Goal: Task Accomplishment & Management: Manage account settings

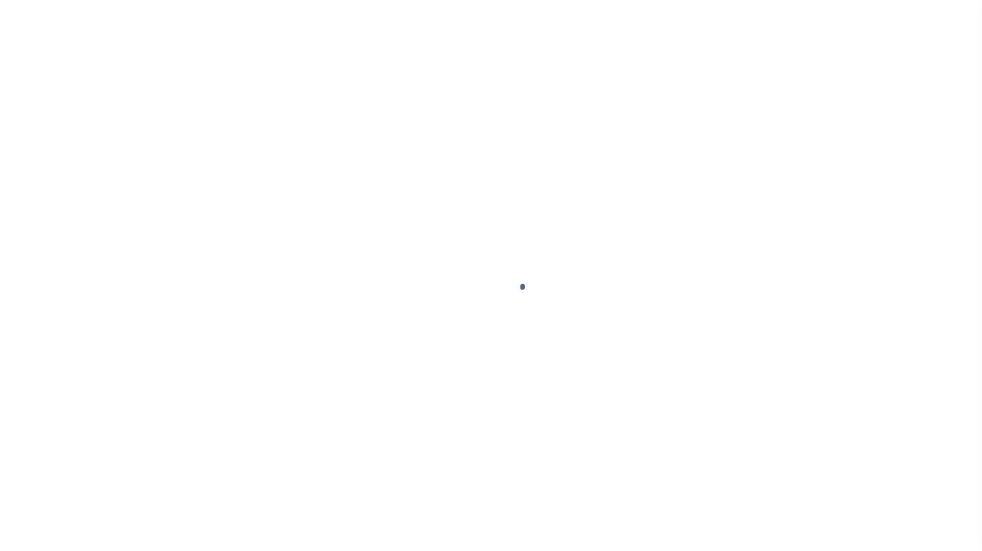
scroll to position [69, 0]
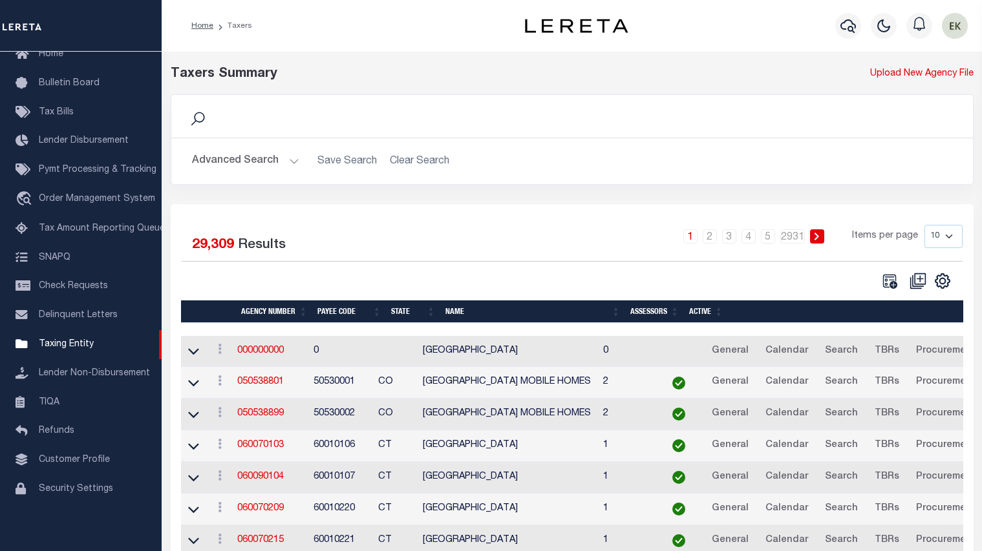
click at [28, 525] on li "Loan Onboarding" at bounding box center [81, 518] width 162 height 29
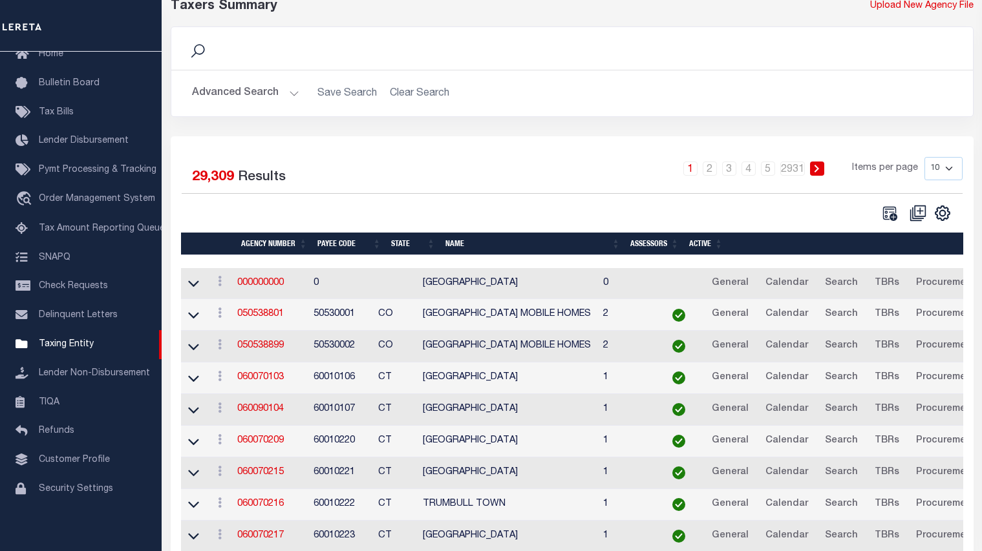
scroll to position [65, 0]
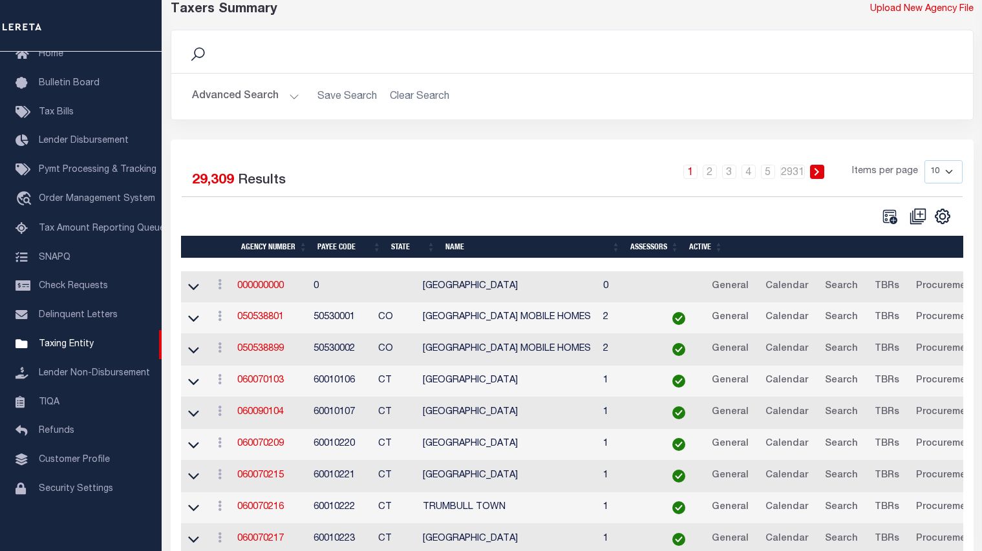
click at [461, 204] on div "Selected 29,309 Results 1 2 3 4 5 … 2931 Items per page 10 25 50 100" at bounding box center [571, 192] width 801 height 65
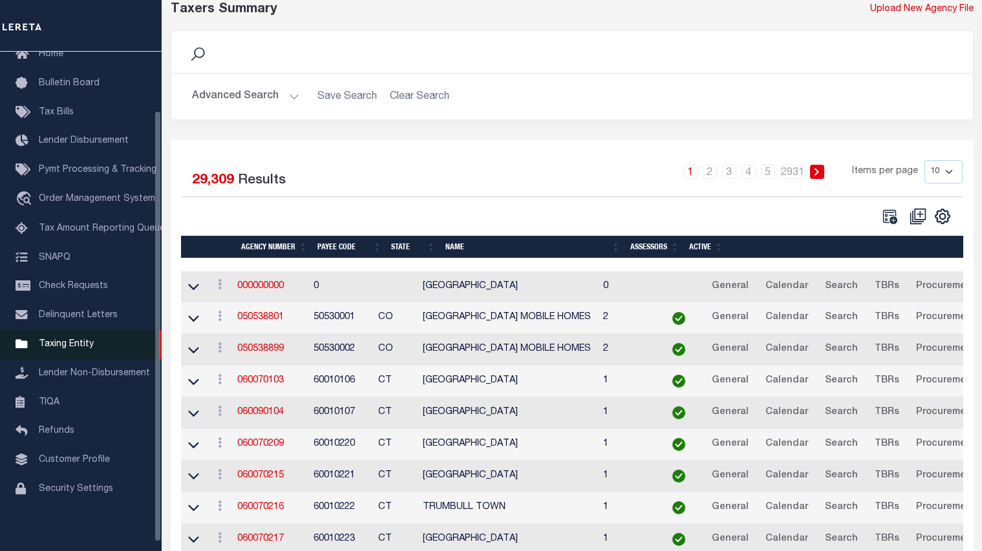
click at [67, 346] on span "Taxing Entity" at bounding box center [66, 344] width 55 height 9
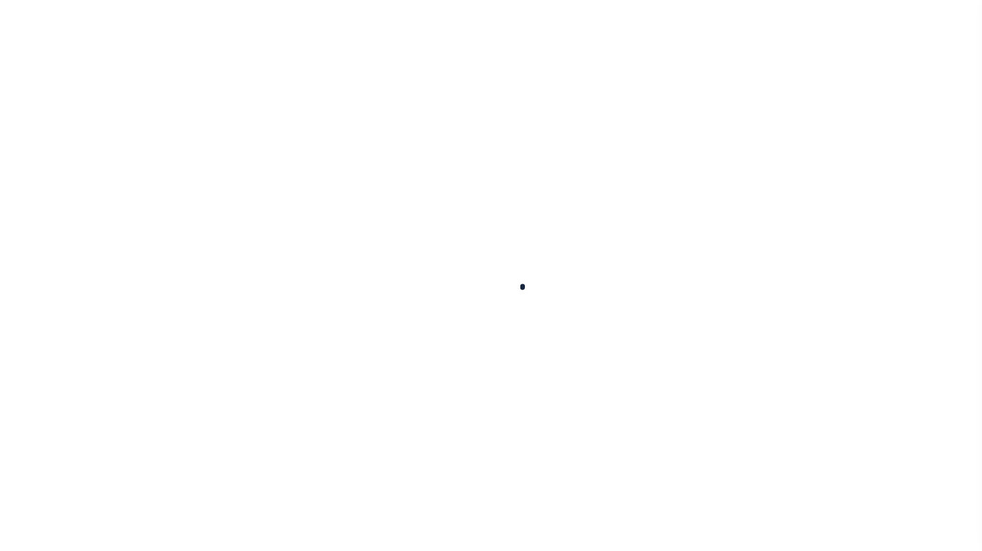
scroll to position [69, 0]
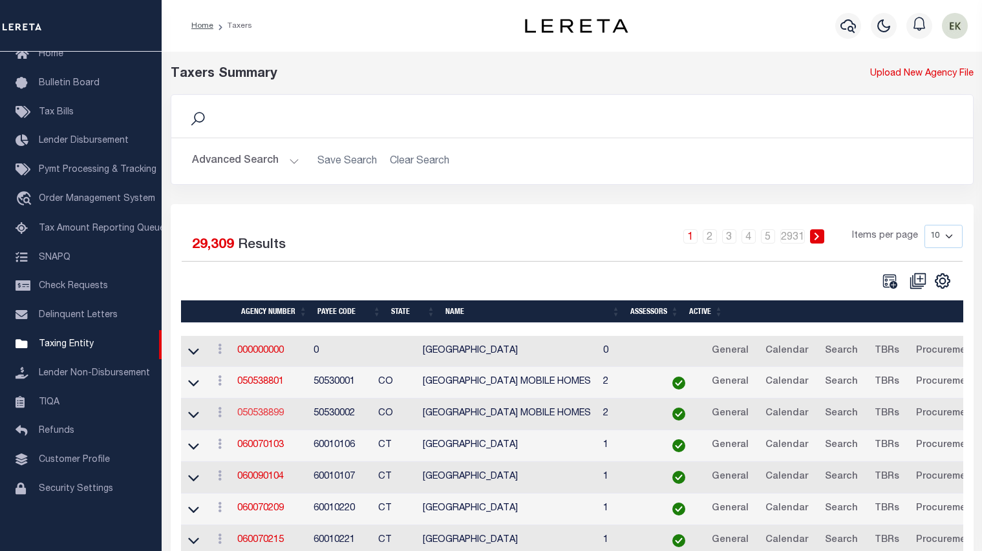
click at [260, 418] on link "050538899" at bounding box center [260, 413] width 47 height 9
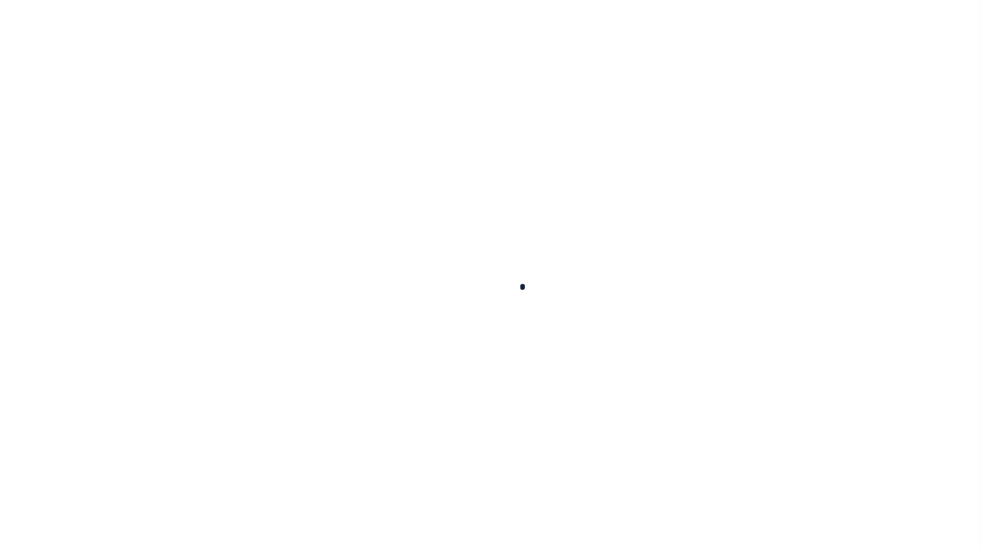
select select
checkbox input "false"
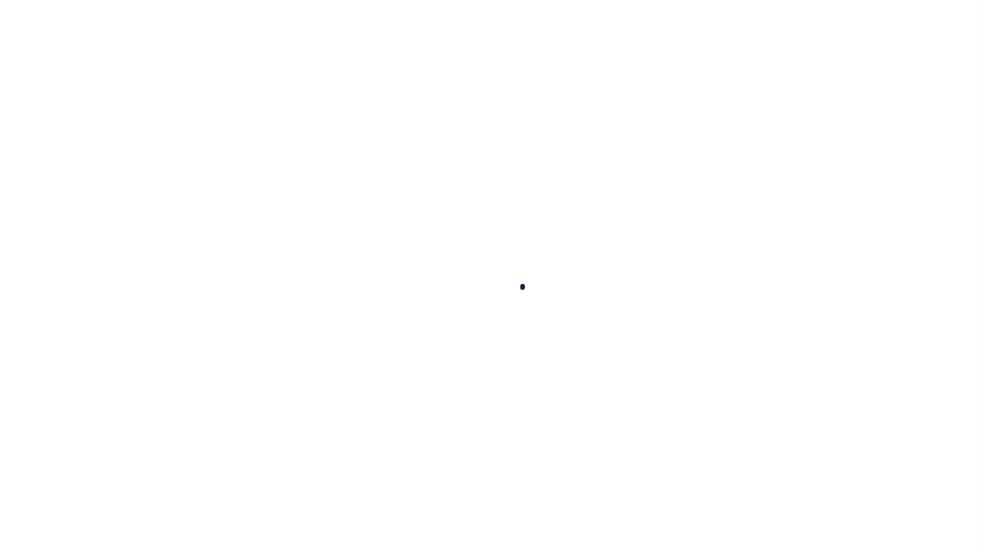
checkbox input "false"
type input "810500000"
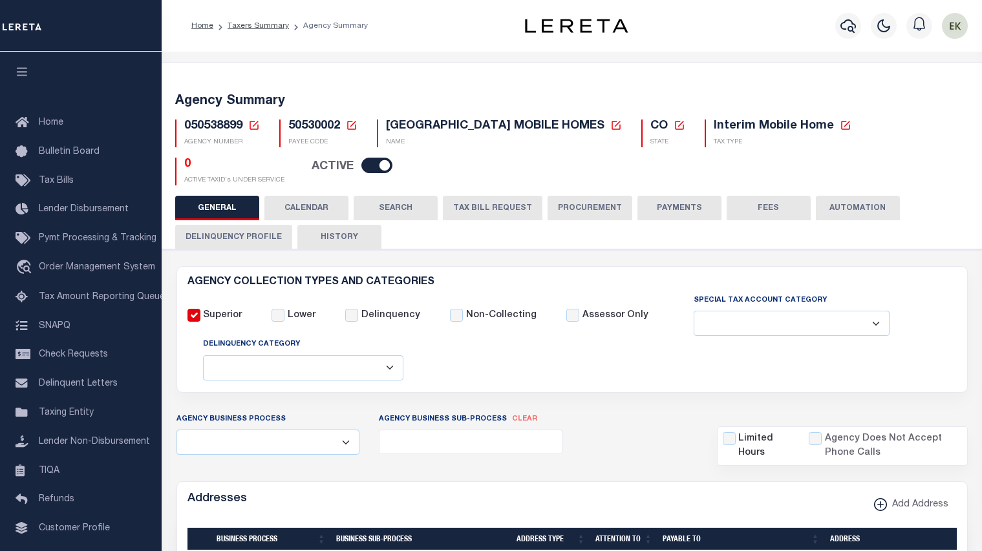
click at [253, 126] on icon at bounding box center [253, 125] width 9 height 9
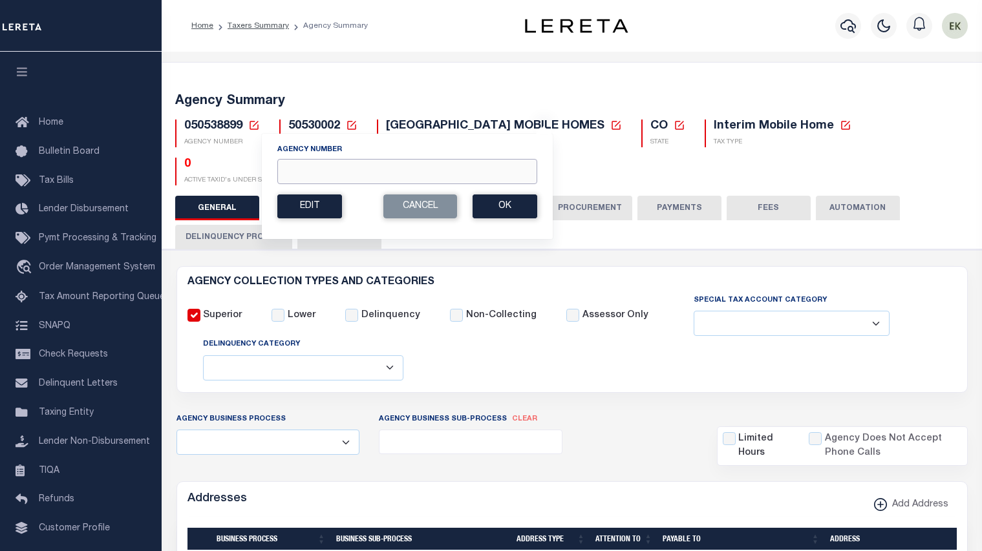
click at [296, 171] on input "Agency Number" at bounding box center [407, 171] width 260 height 25
type input "120330000"
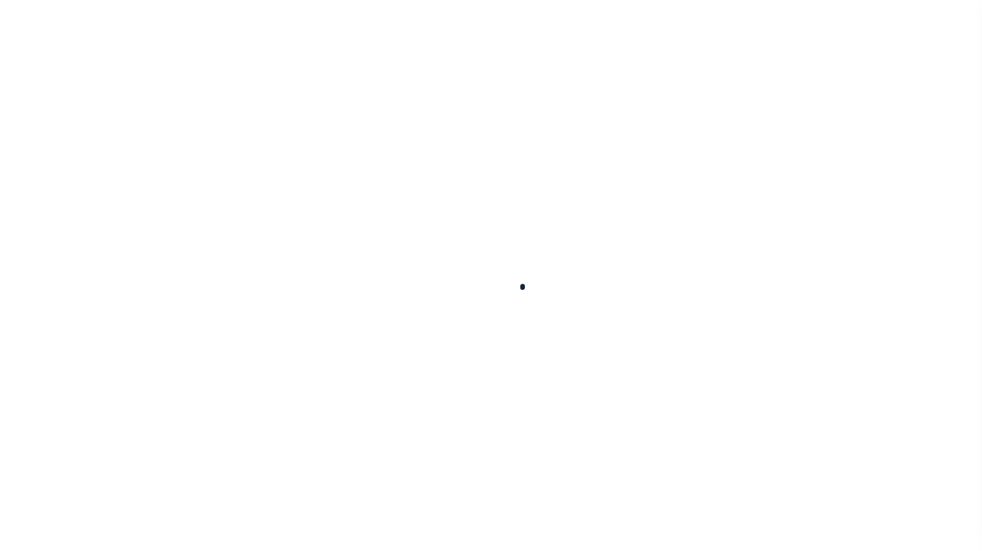
select select
checkbox input "false"
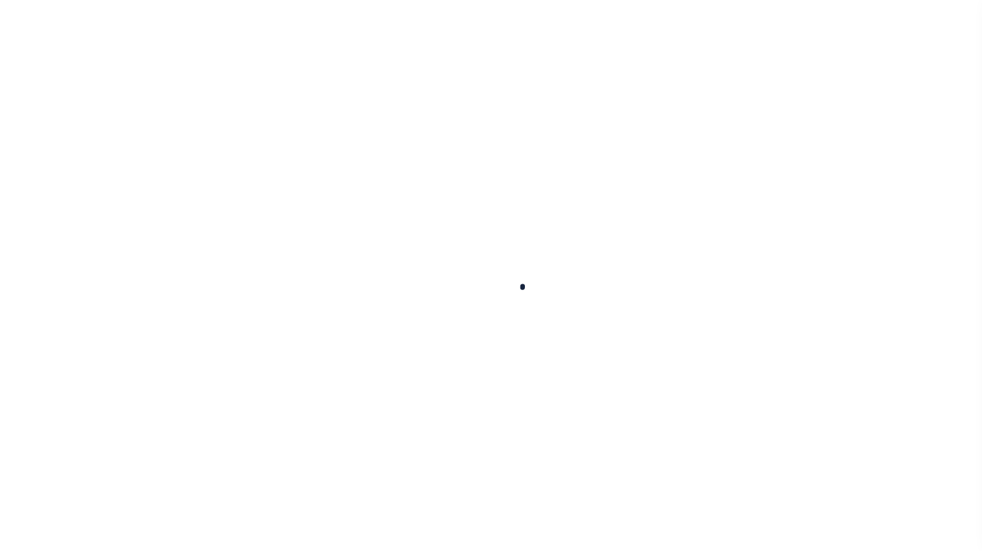
checkbox input "false"
type input "1706500000"
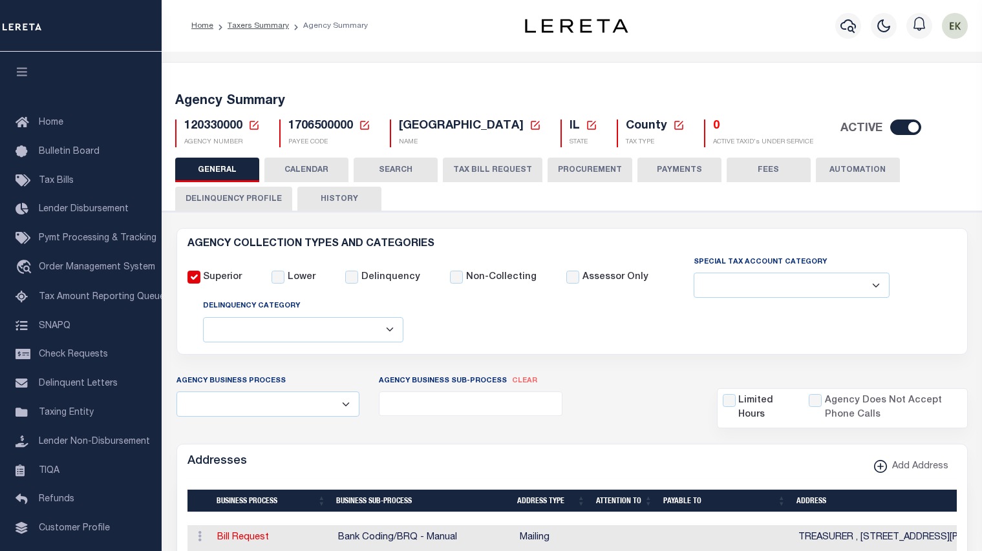
click at [56, 182] on span "Tax Bills" at bounding box center [56, 180] width 35 height 9
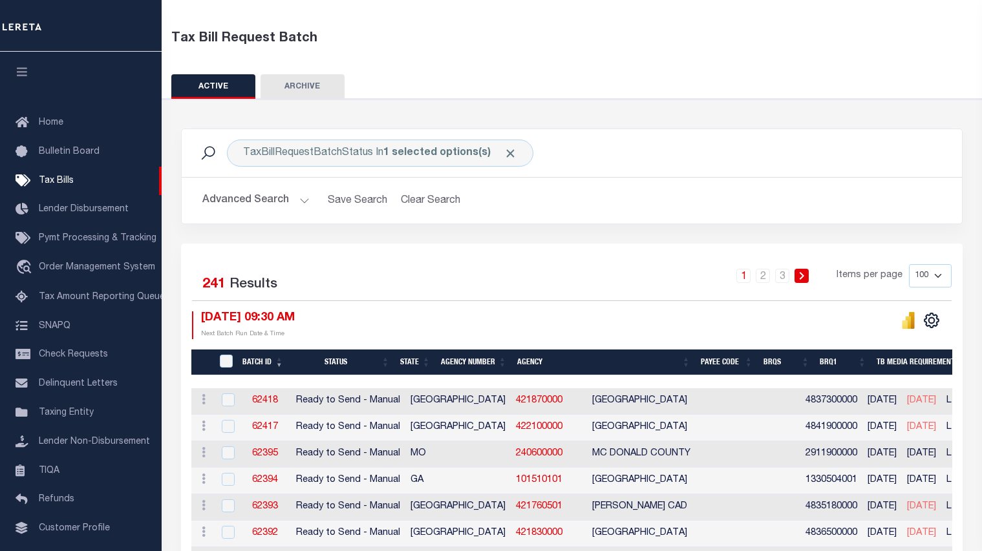
scroll to position [65, 0]
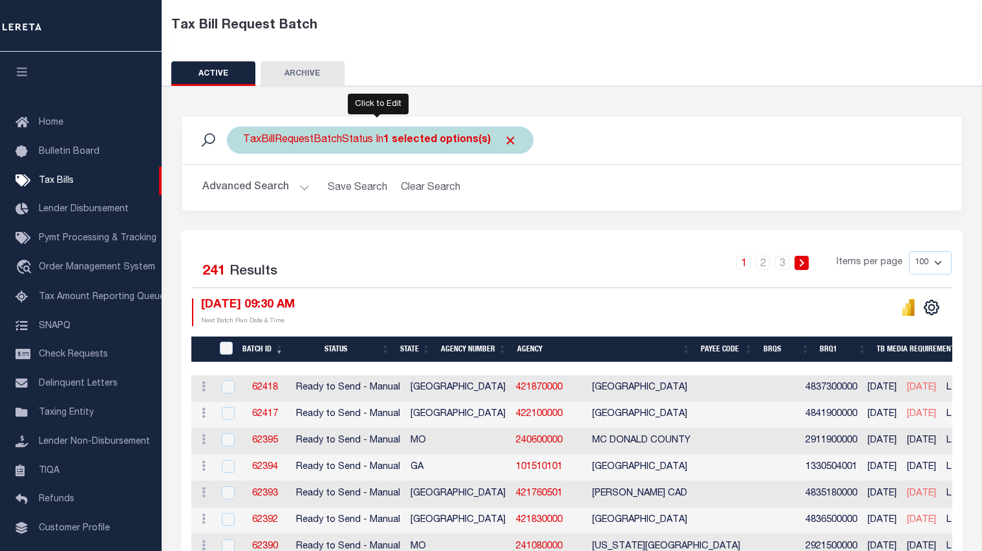
click at [270, 142] on div "TaxBillRequestBatchStatus In 1 selected options(s)" at bounding box center [380, 140] width 306 height 27
click at [304, 168] on ul "1 selected" at bounding box center [338, 165] width 189 height 17
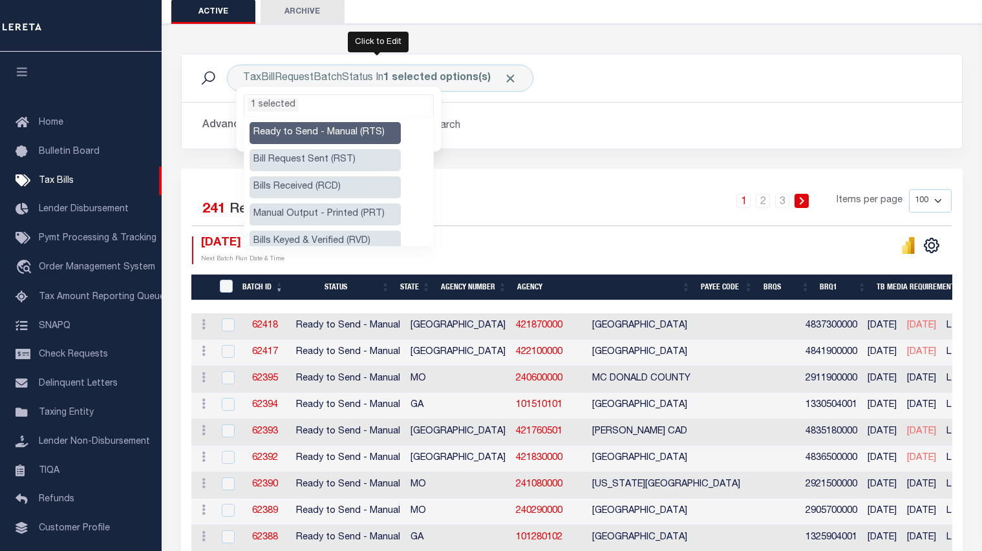
scroll to position [129, 0]
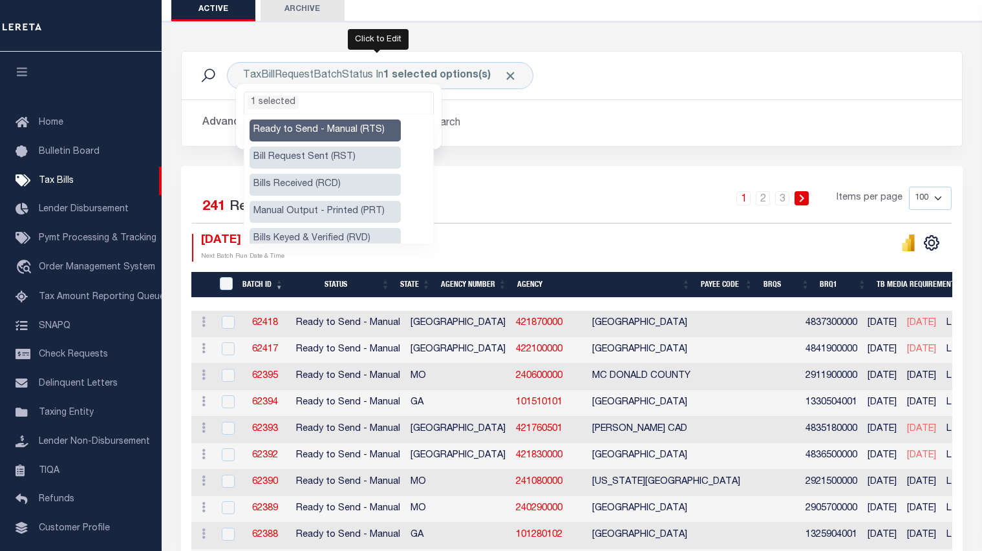
click at [317, 211] on li "Manual Output - Printed (PRT)" at bounding box center [324, 212] width 151 height 22
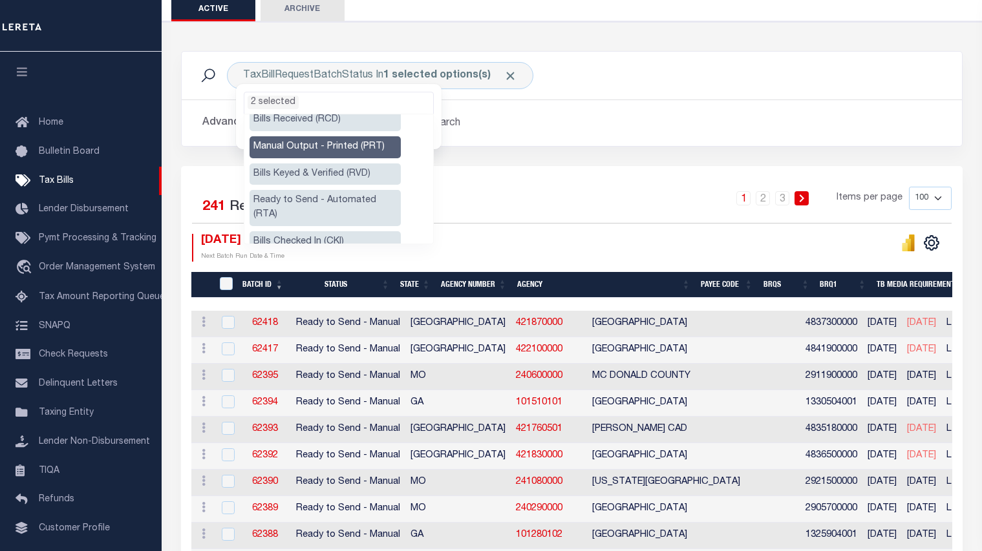
click at [311, 203] on li "Ready to Send - Automated (RTA)" at bounding box center [324, 208] width 151 height 36
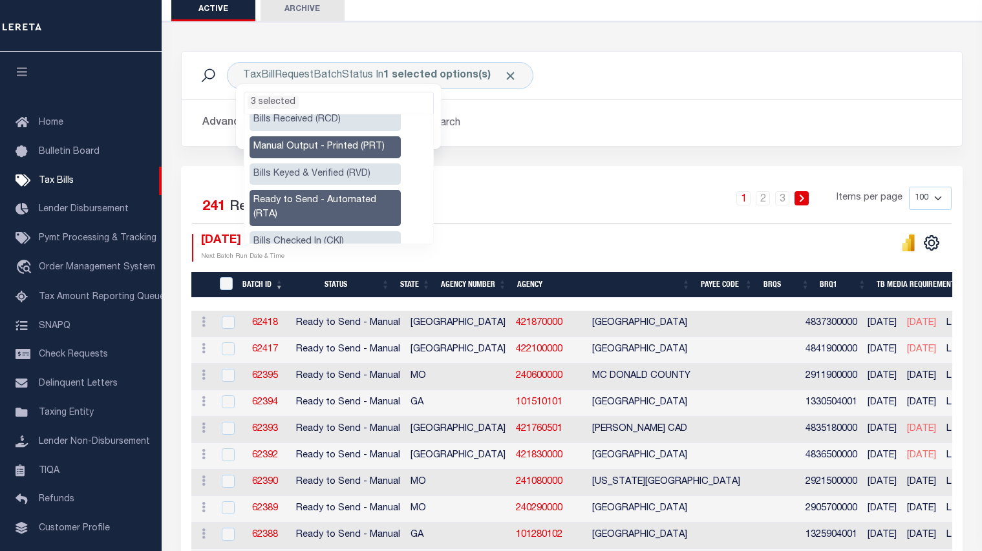
click at [609, 126] on h2 "Advanced Search Save Search Clear Search" at bounding box center [571, 123] width 759 height 25
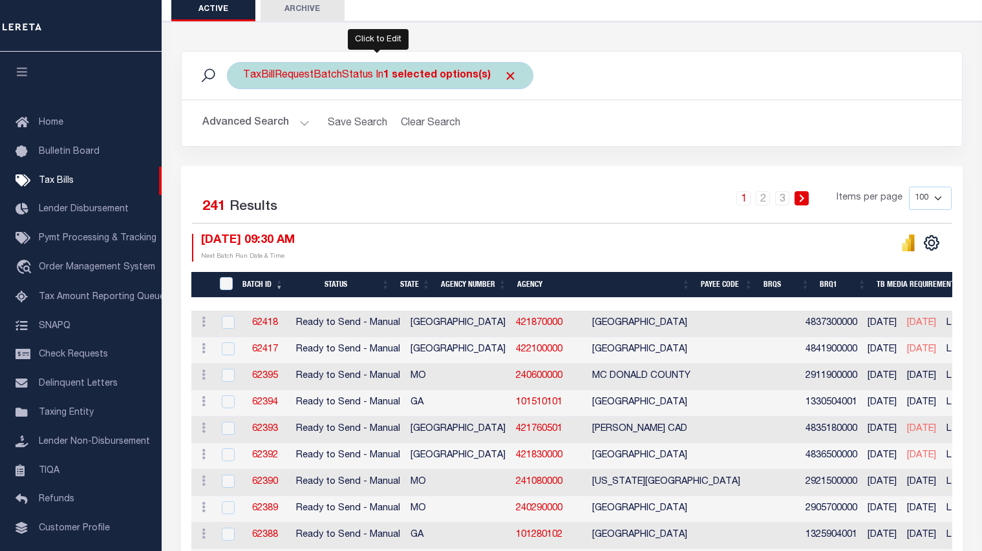
click at [406, 79] on b "1 selected options(s)" at bounding box center [436, 75] width 107 height 10
click at [330, 100] on ul "1 selected" at bounding box center [338, 100] width 189 height 17
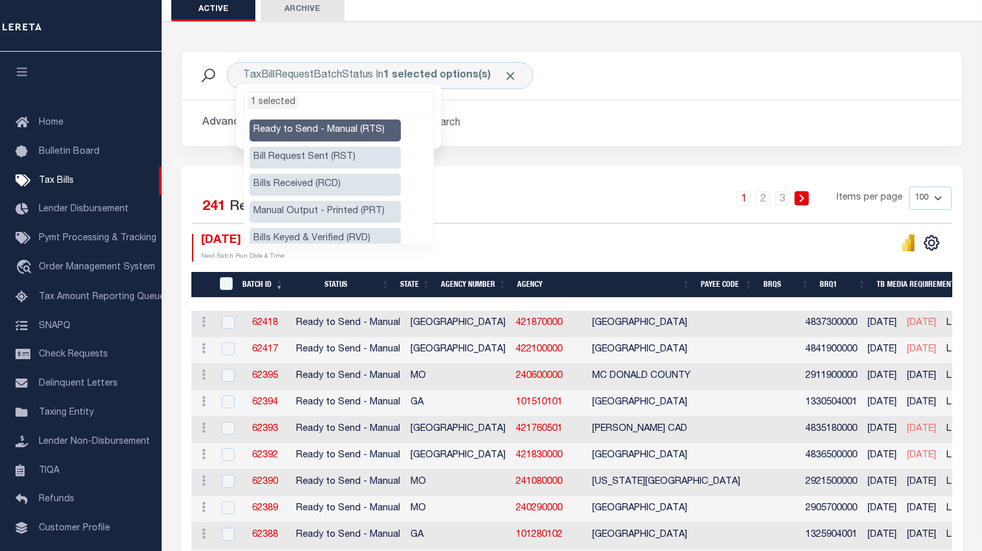
click at [285, 213] on li "Manual Output - Printed (PRT)" at bounding box center [324, 212] width 151 height 22
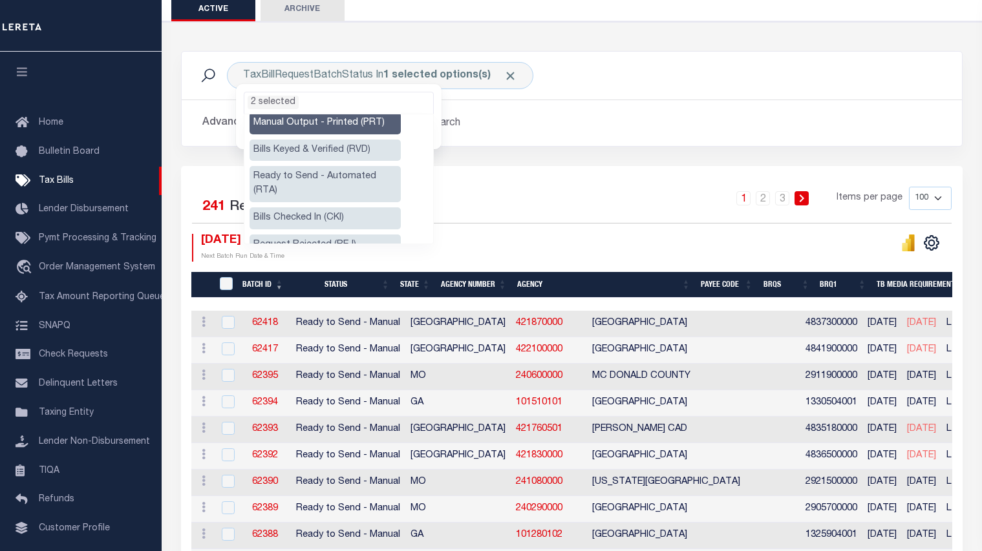
scroll to position [98, 0]
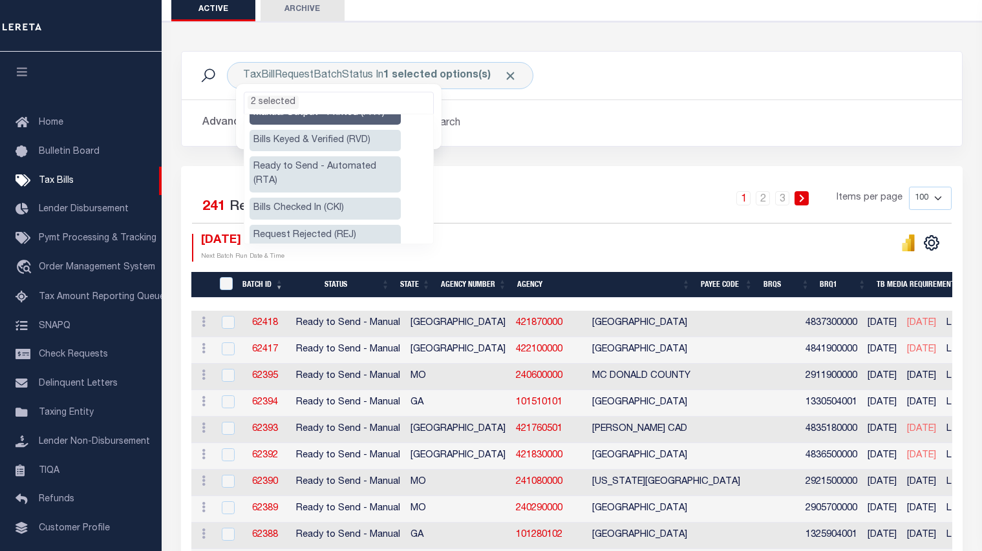
click at [346, 169] on li "Ready to Send - Automated (RTA)" at bounding box center [324, 174] width 151 height 36
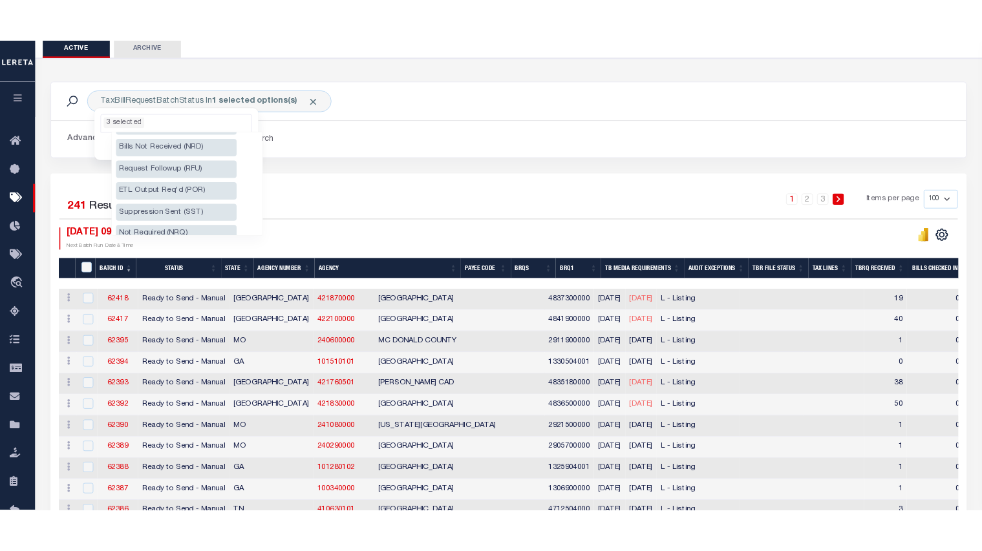
scroll to position [206, 0]
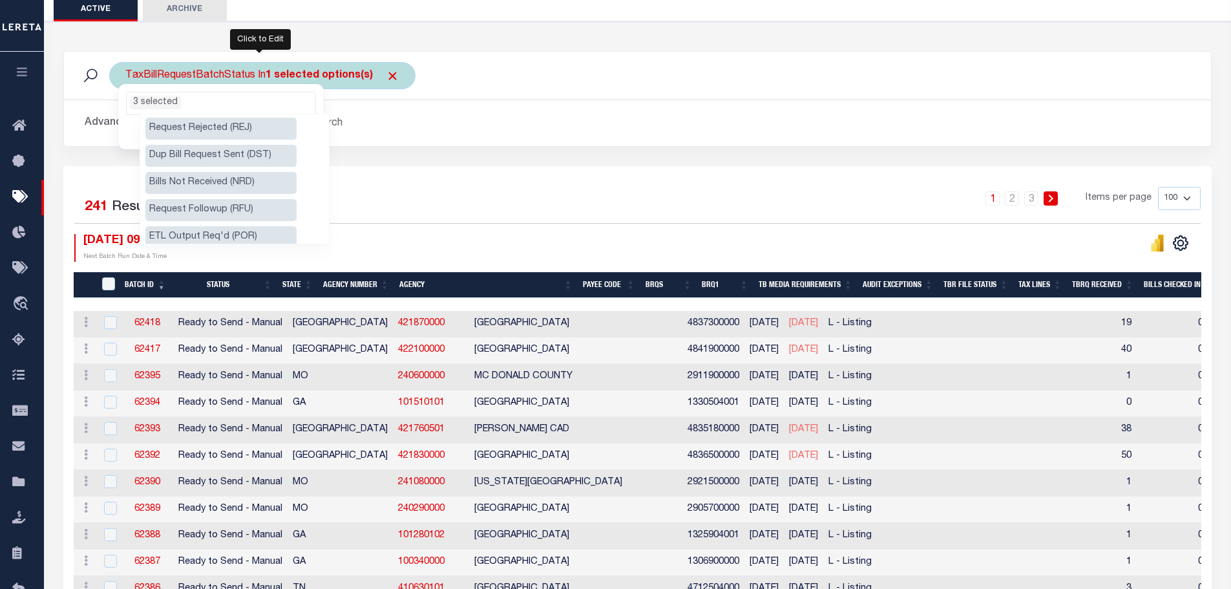
click at [261, 105] on ul "3 selected" at bounding box center [221, 100] width 189 height 17
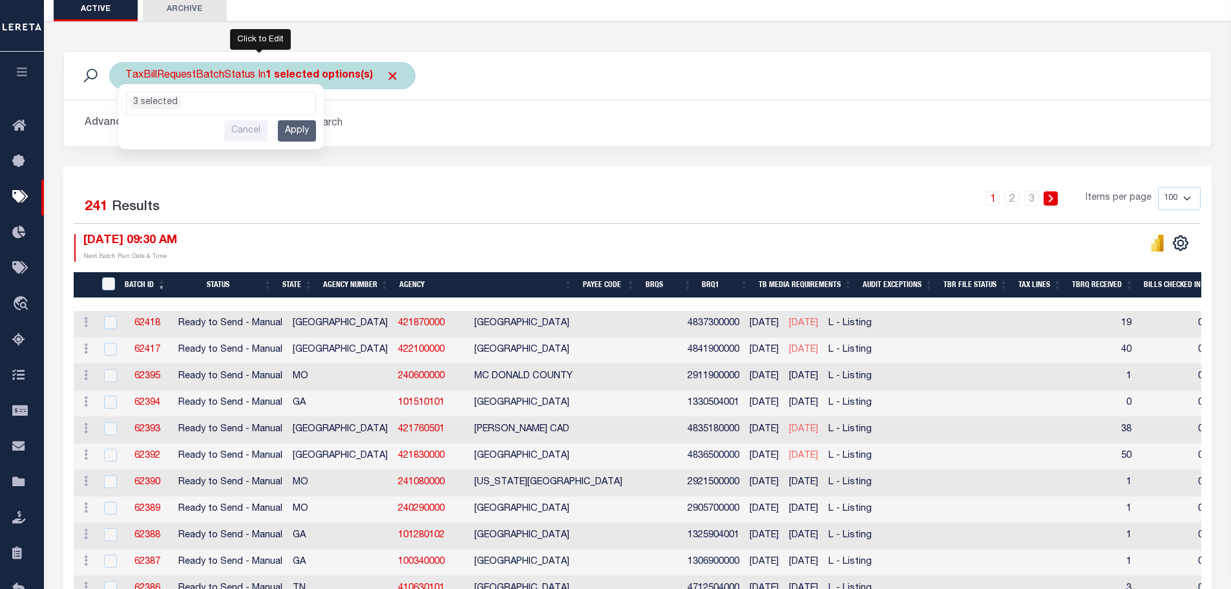
click at [293, 136] on input "Apply" at bounding box center [297, 130] width 38 height 21
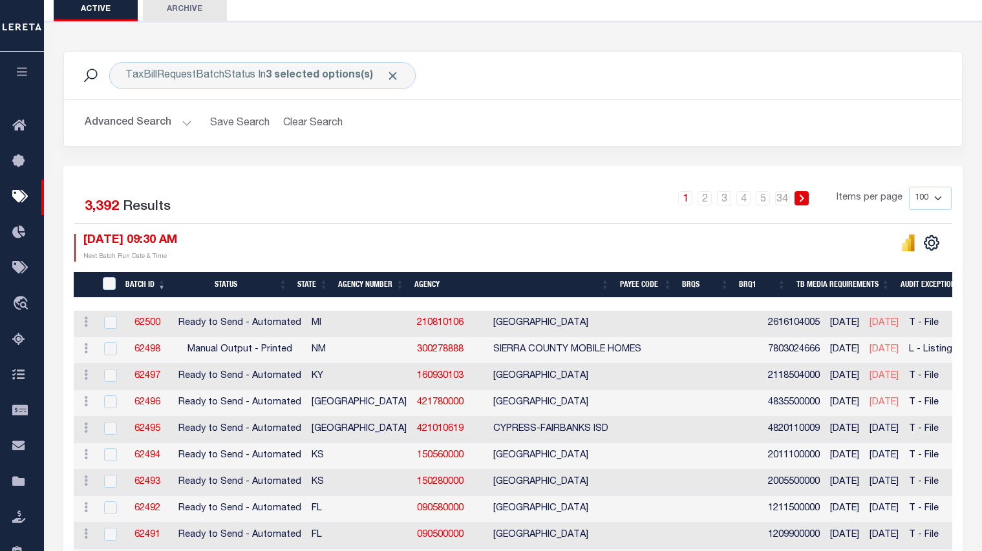
click at [186, 123] on button "Advanced Search" at bounding box center [138, 123] width 107 height 25
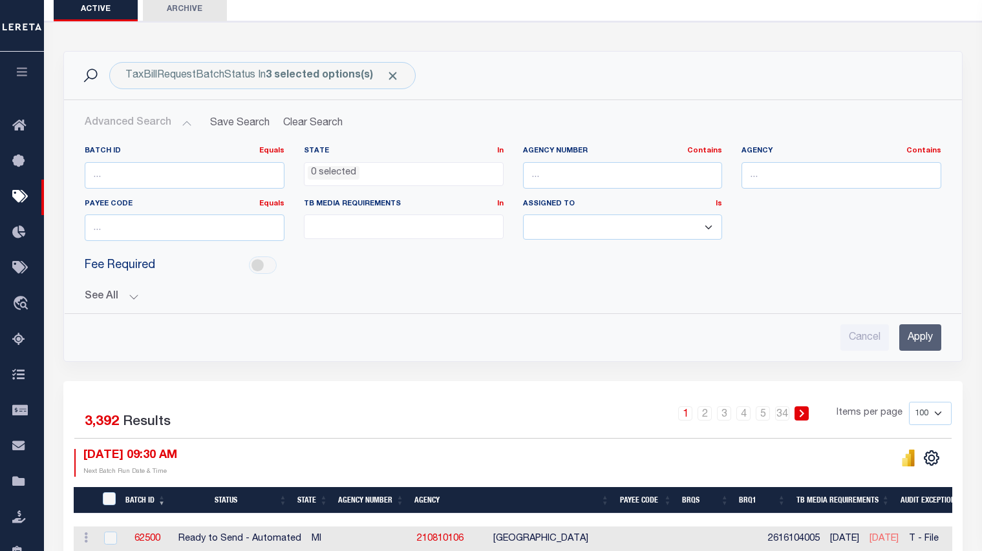
click at [186, 123] on button "Advanced Search" at bounding box center [138, 123] width 107 height 25
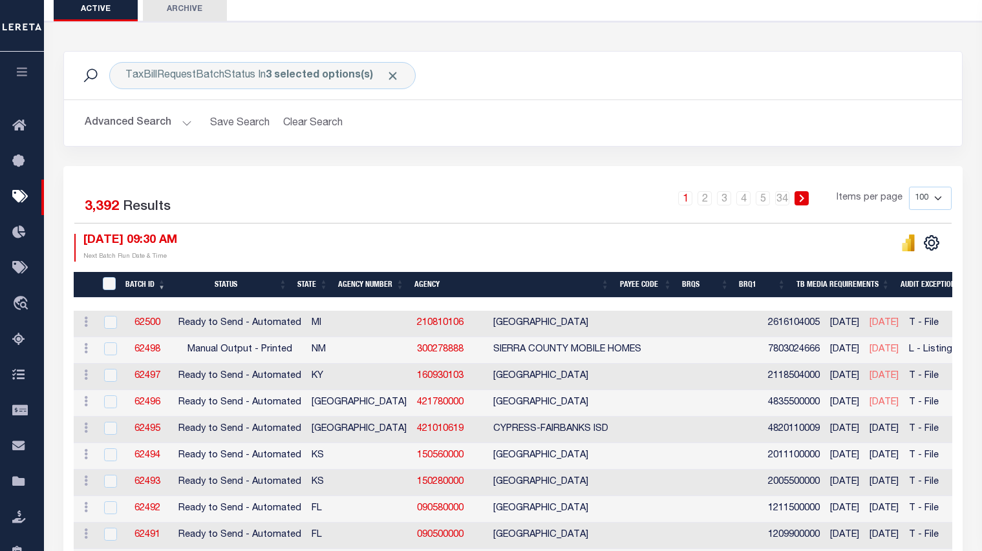
click at [149, 121] on button "Advanced Search" at bounding box center [138, 123] width 107 height 25
click at [149, 122] on button "Advanced Search" at bounding box center [138, 123] width 107 height 25
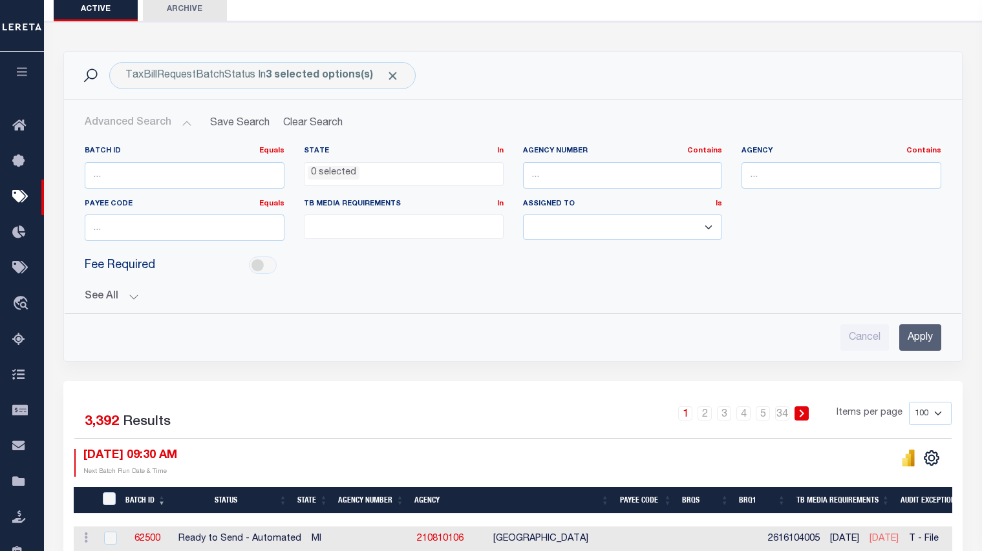
click at [133, 299] on button "See All" at bounding box center [513, 297] width 856 height 12
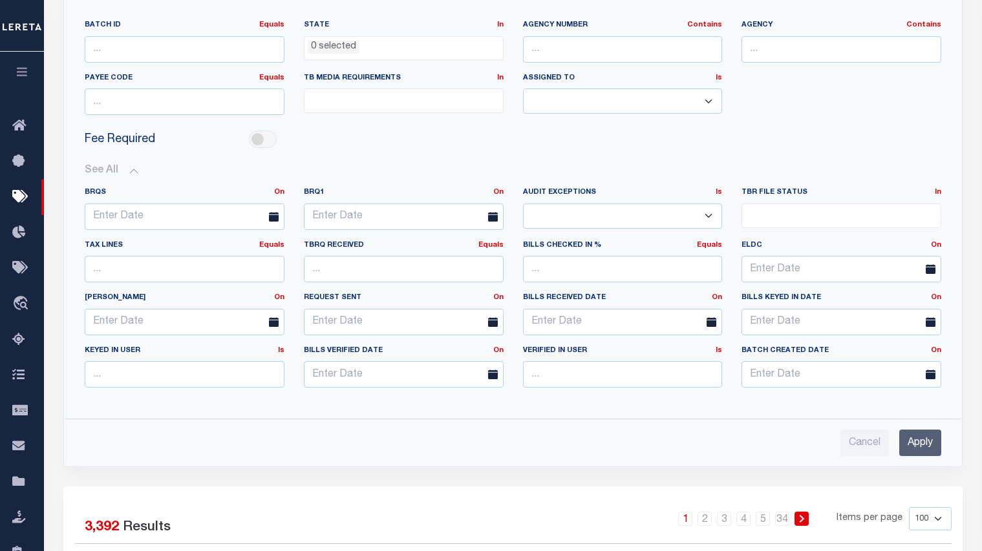
scroll to position [259, 0]
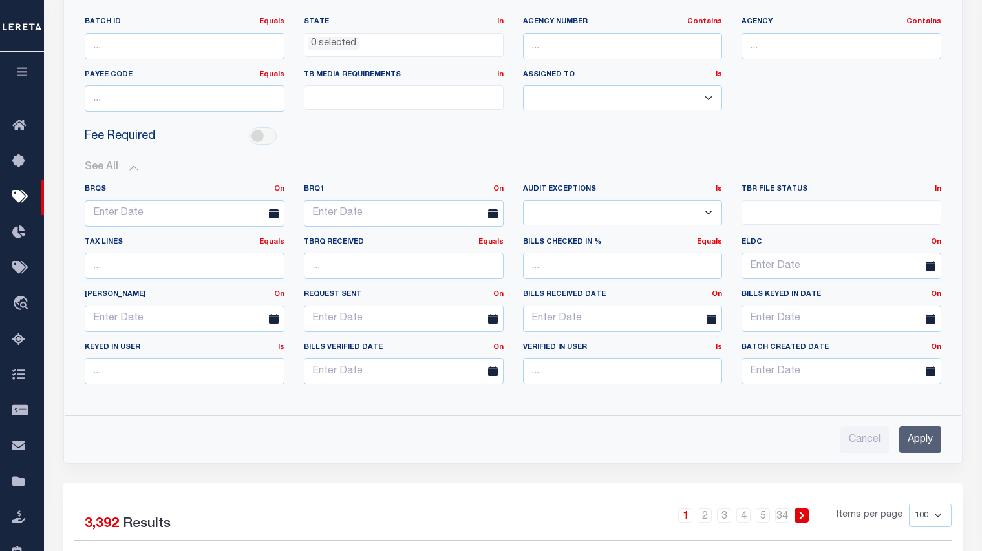
click at [788, 206] on ul at bounding box center [841, 209] width 198 height 17
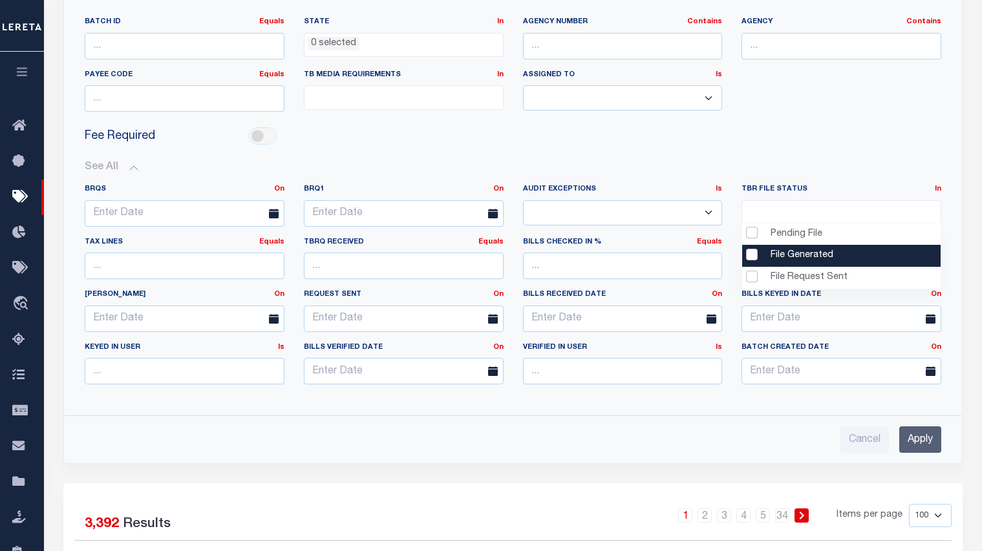
click at [788, 260] on li "File Generated" at bounding box center [841, 256] width 198 height 22
select select "2"
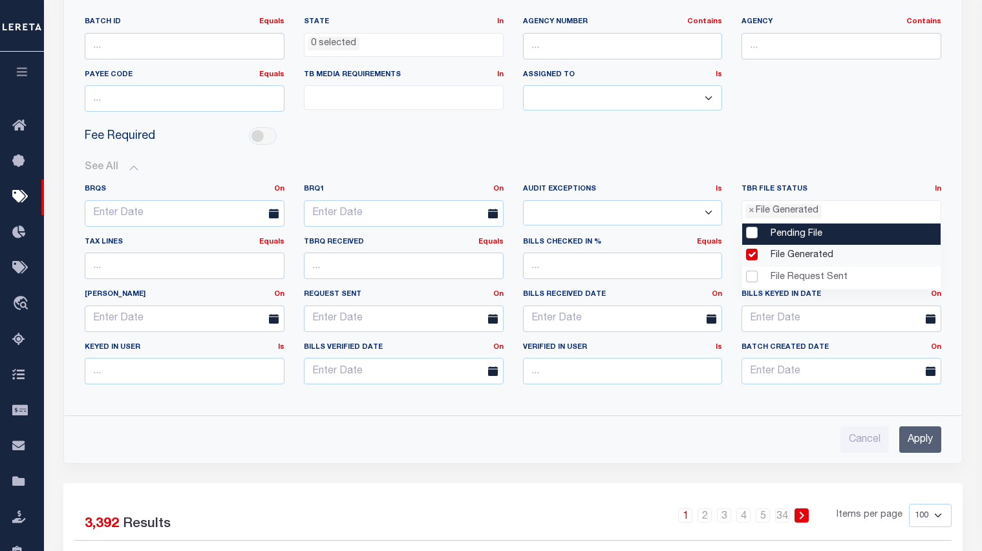
click at [861, 148] on div "Fee Required" at bounding box center [513, 136] width 876 height 29
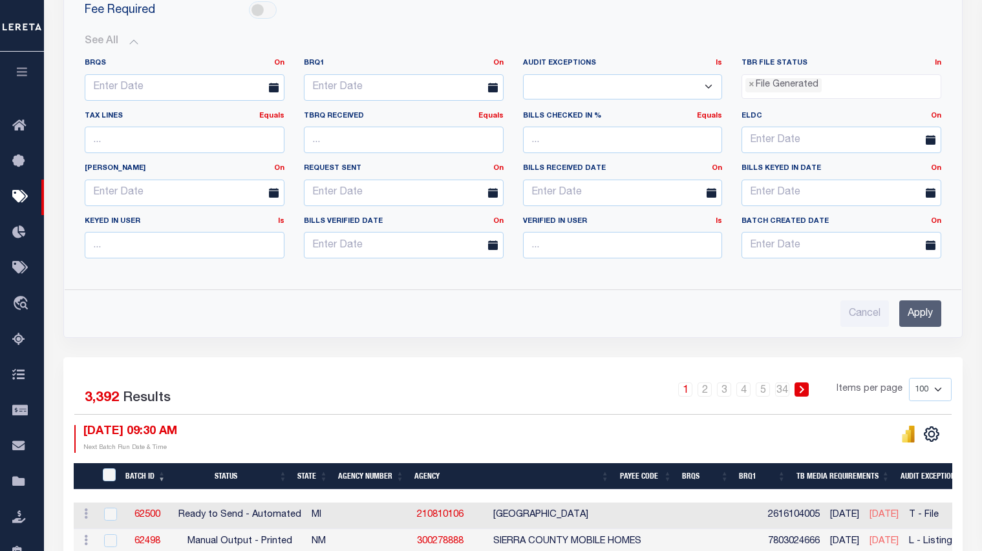
scroll to position [388, 0]
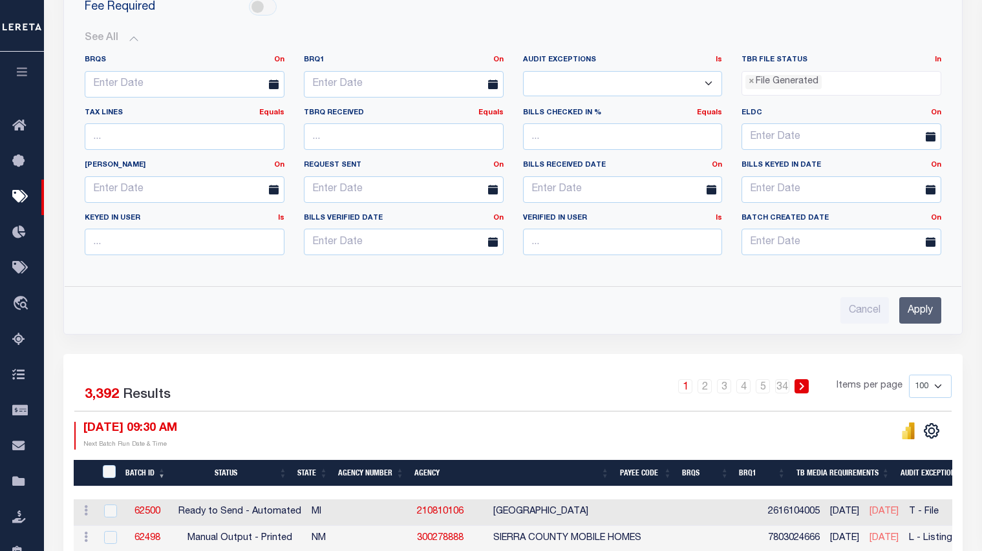
click at [918, 317] on input "Apply" at bounding box center [920, 310] width 42 height 26
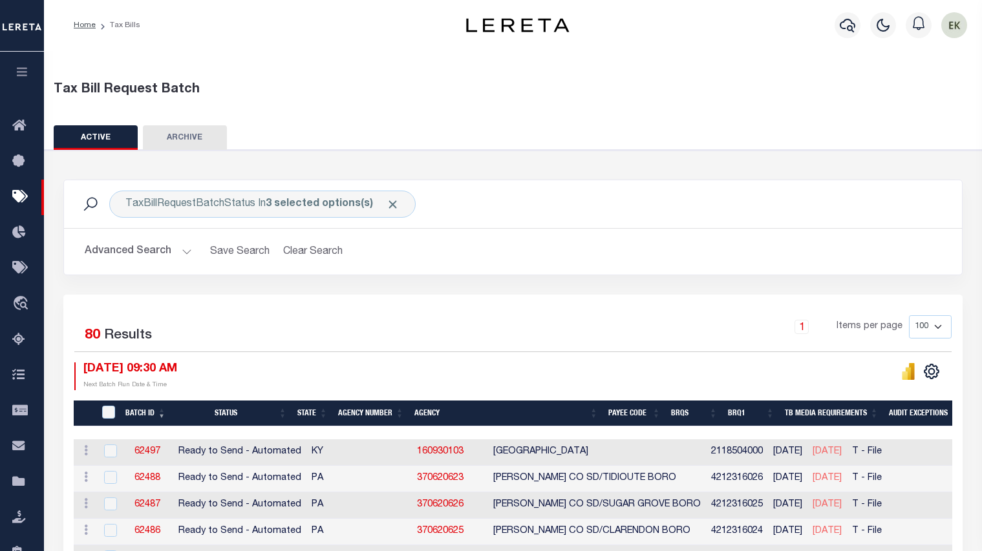
scroll to position [0, 0]
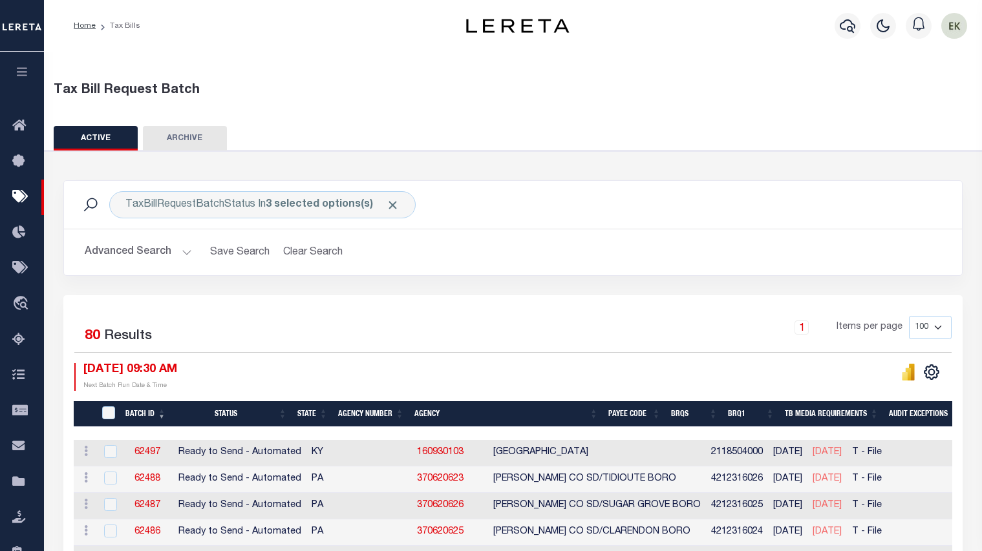
click at [161, 253] on button "Advanced Search" at bounding box center [138, 252] width 107 height 25
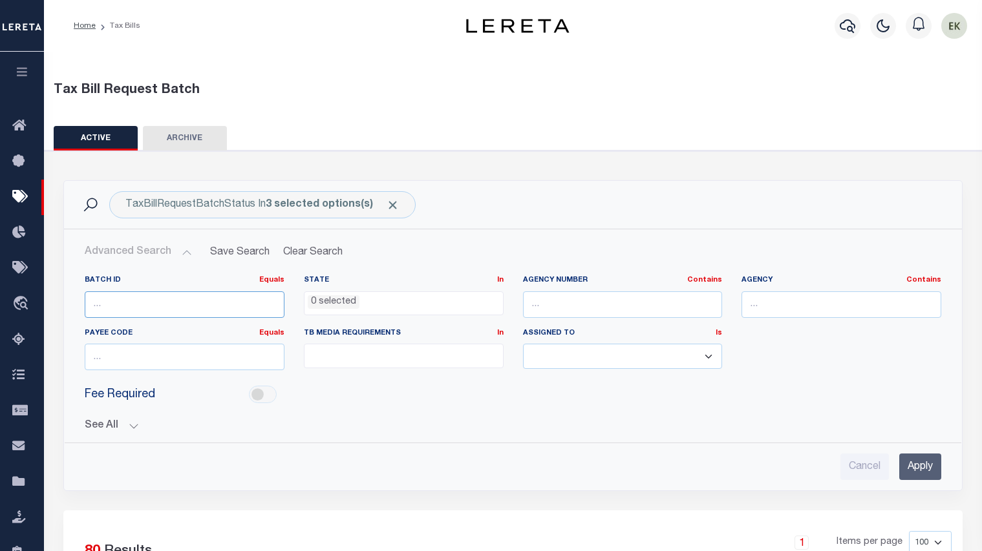
click at [126, 309] on input "number" at bounding box center [185, 304] width 200 height 26
click at [613, 300] on input "text" at bounding box center [623, 304] width 200 height 26
click at [909, 464] on input "Apply" at bounding box center [920, 467] width 42 height 26
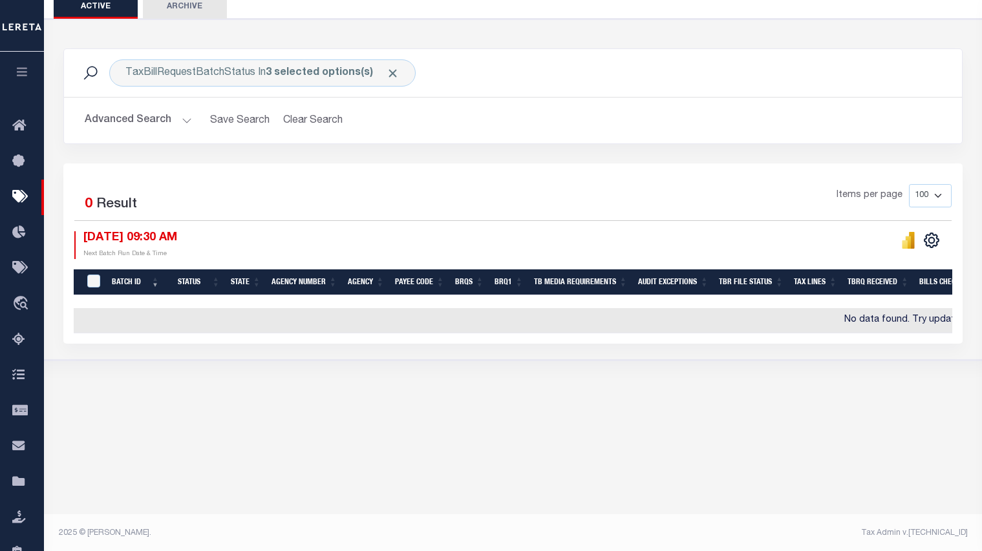
scroll to position [134, 0]
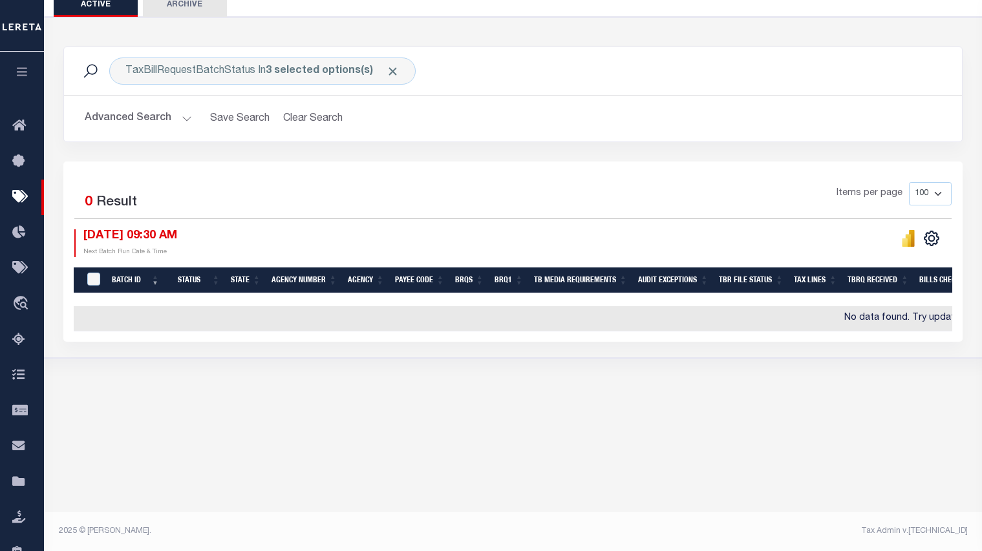
click at [77, 421] on body "Home Tax Bills" at bounding box center [491, 208] width 982 height 685
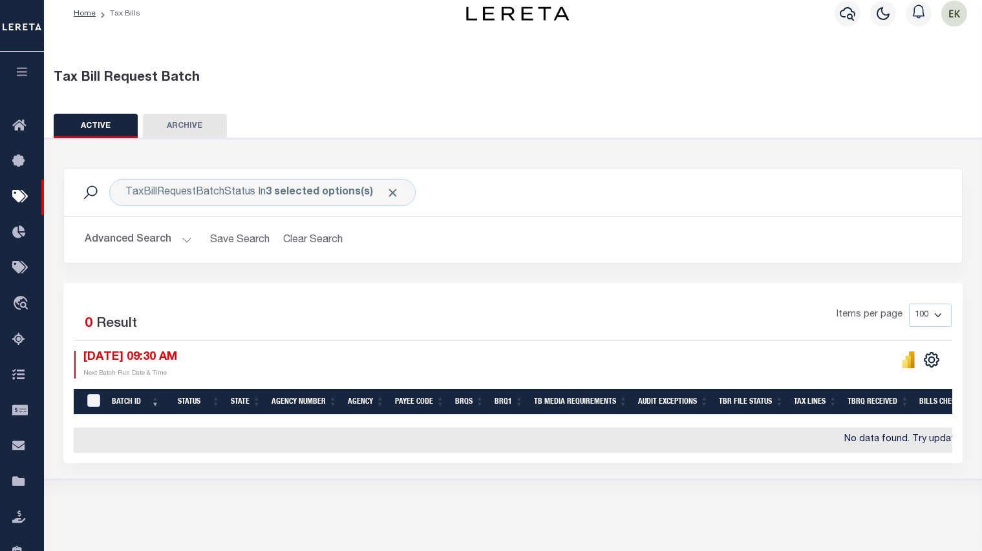
scroll to position [0, 0]
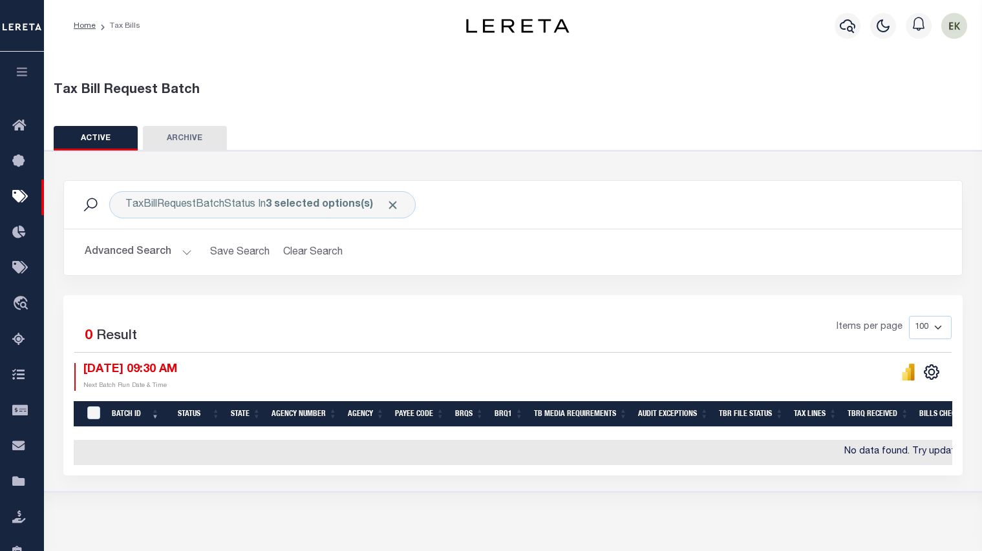
click at [182, 255] on button "Advanced Search" at bounding box center [138, 252] width 107 height 25
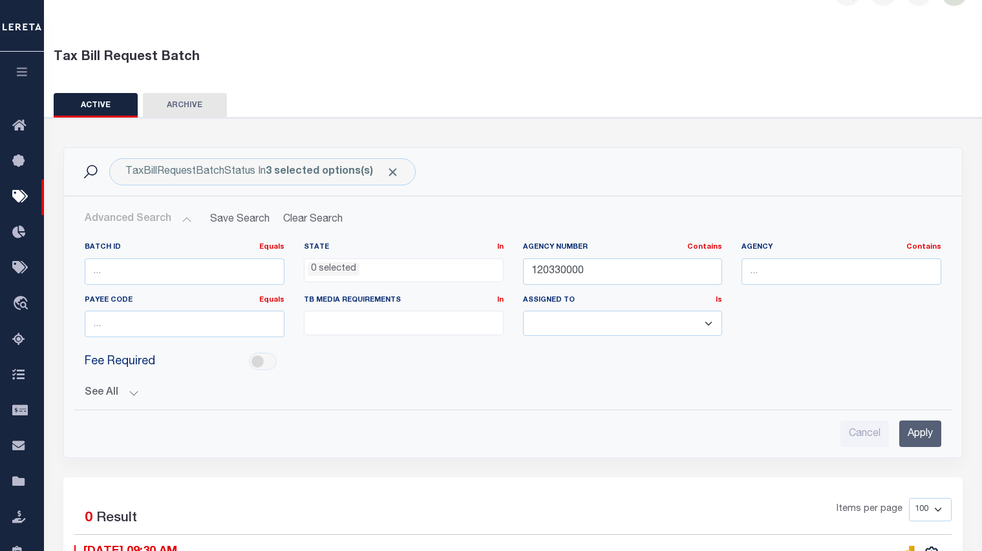
scroll to position [65, 0]
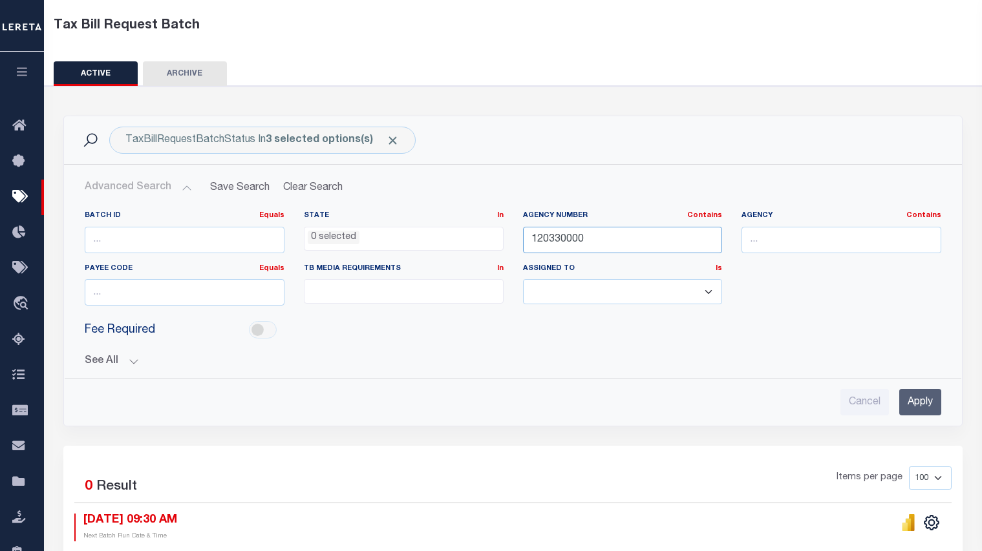
click at [640, 242] on input "120330000" at bounding box center [623, 240] width 200 height 26
type input "1"
click at [905, 397] on input "Apply" at bounding box center [920, 402] width 42 height 26
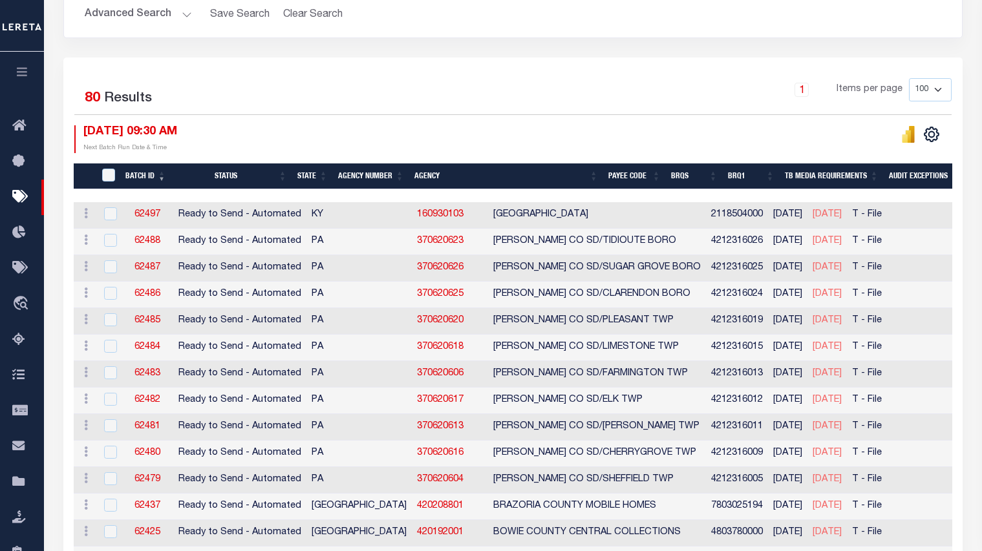
scroll to position [259, 0]
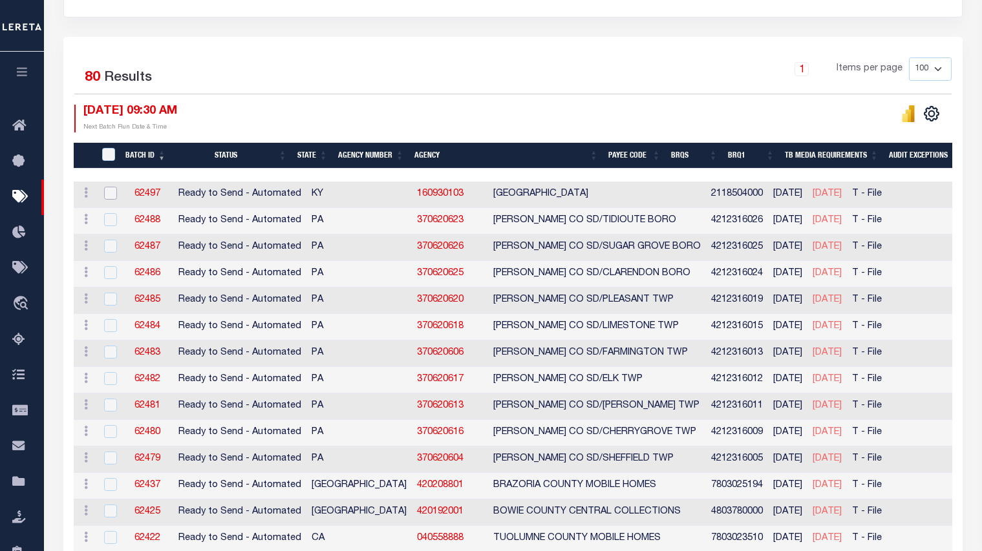
click at [112, 195] on input "checkbox" at bounding box center [110, 193] width 13 height 13
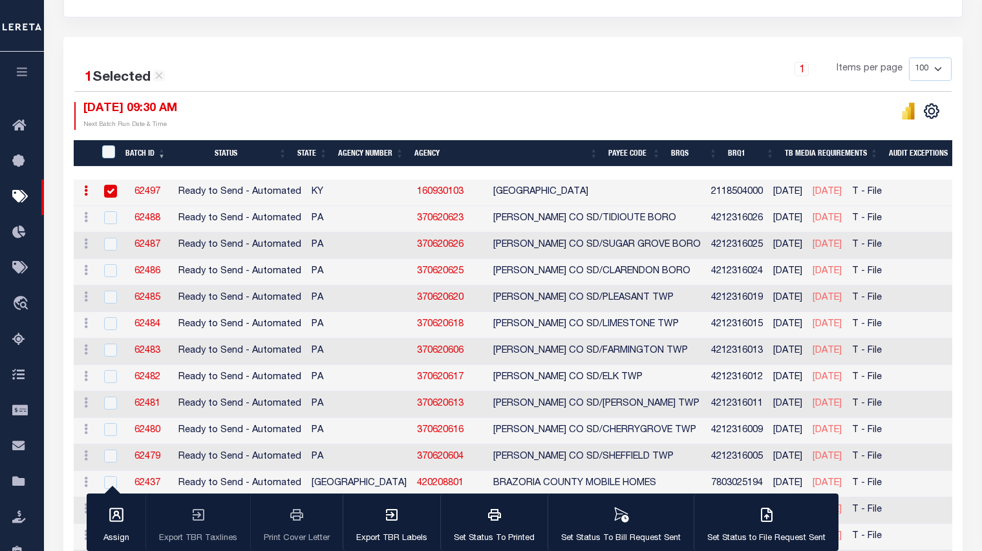
click at [109, 188] on input "checkbox" at bounding box center [110, 191] width 13 height 13
checkbox input "false"
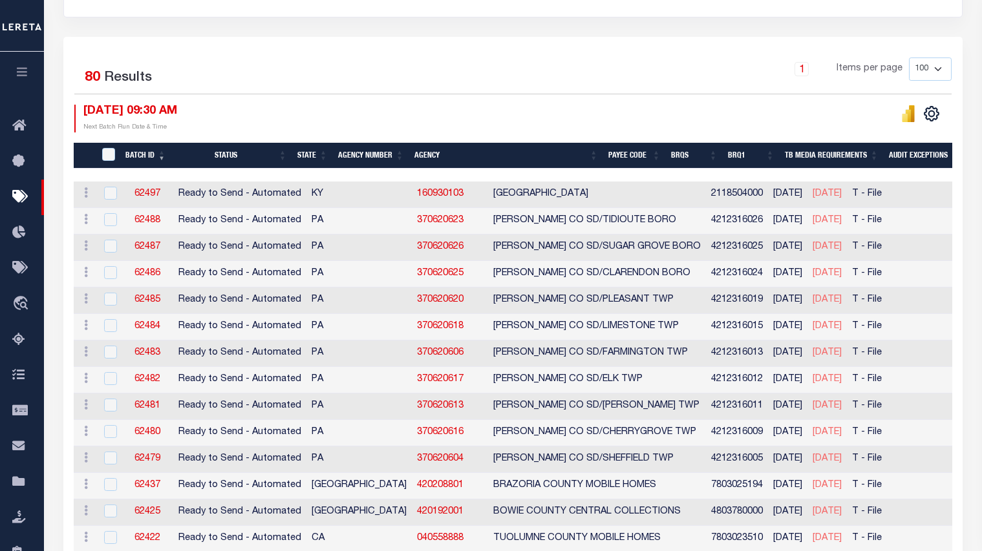
click at [288, 108] on div "08/14/2025 09:30 AM Next Batch Run Date & Time" at bounding box center [293, 119] width 439 height 28
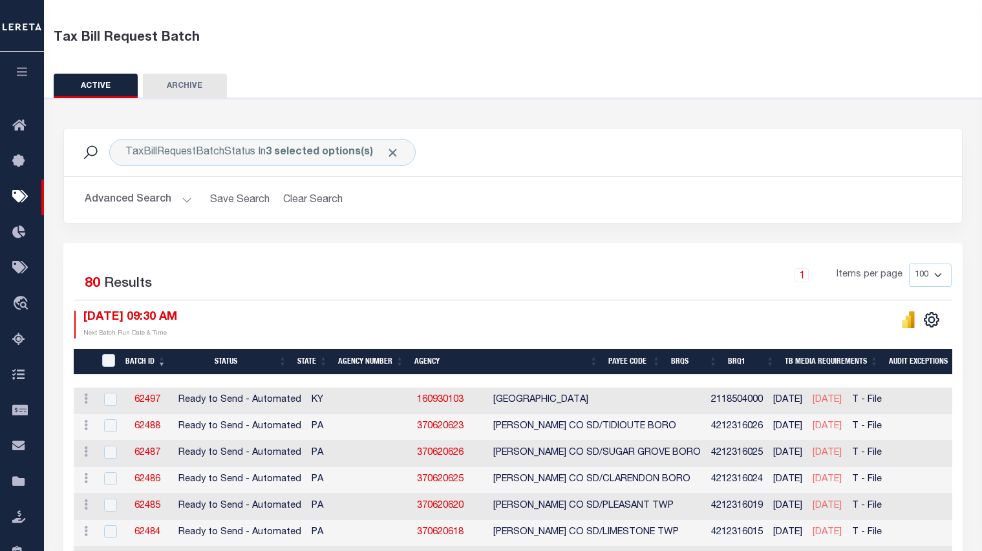
scroll to position [0, 0]
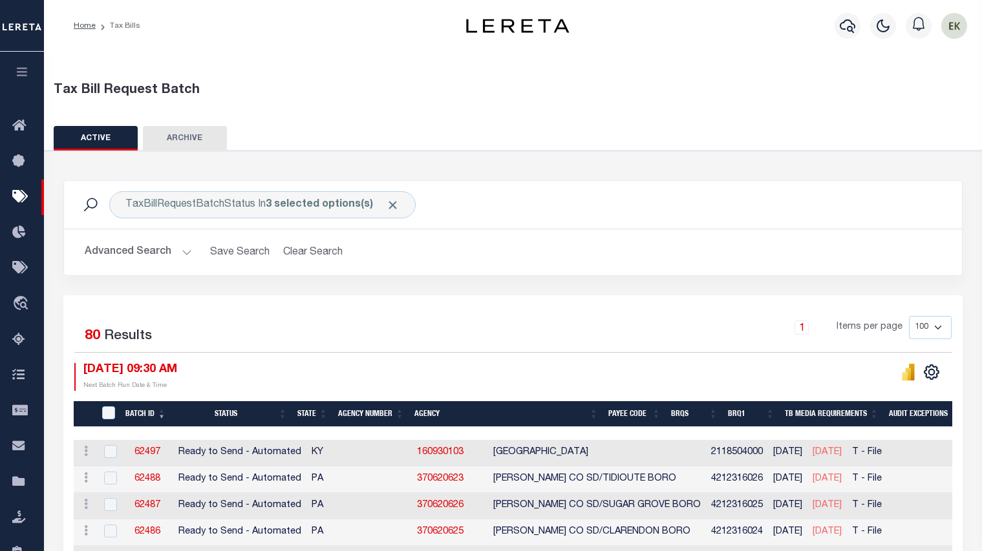
click at [22, 74] on icon "button" at bounding box center [22, 72] width 15 height 12
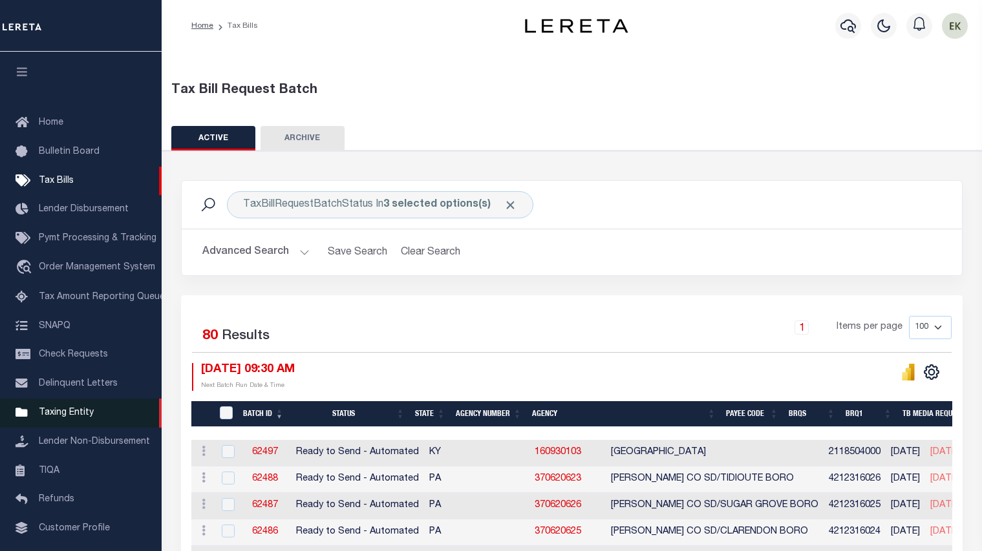
click at [69, 417] on span "Taxing Entity" at bounding box center [66, 412] width 55 height 9
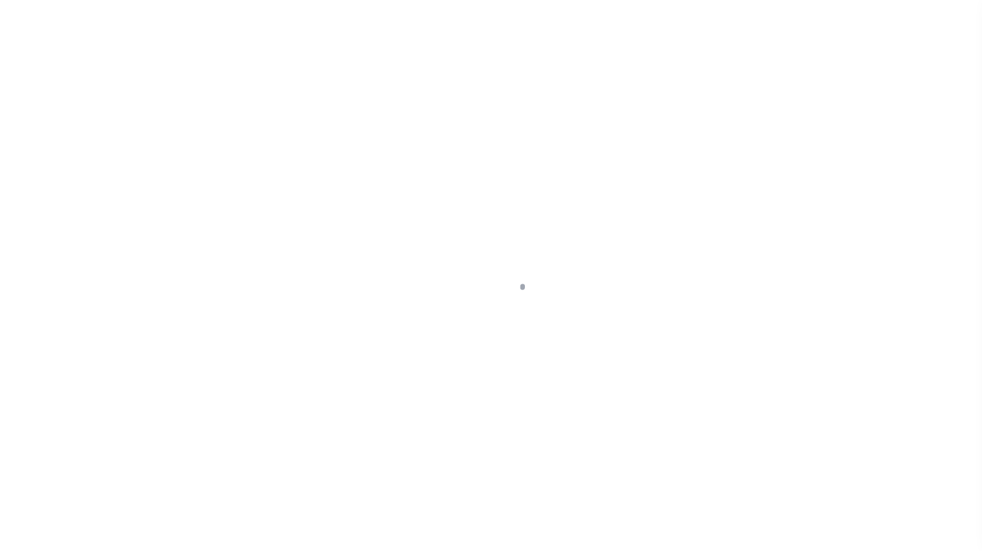
scroll to position [78, 0]
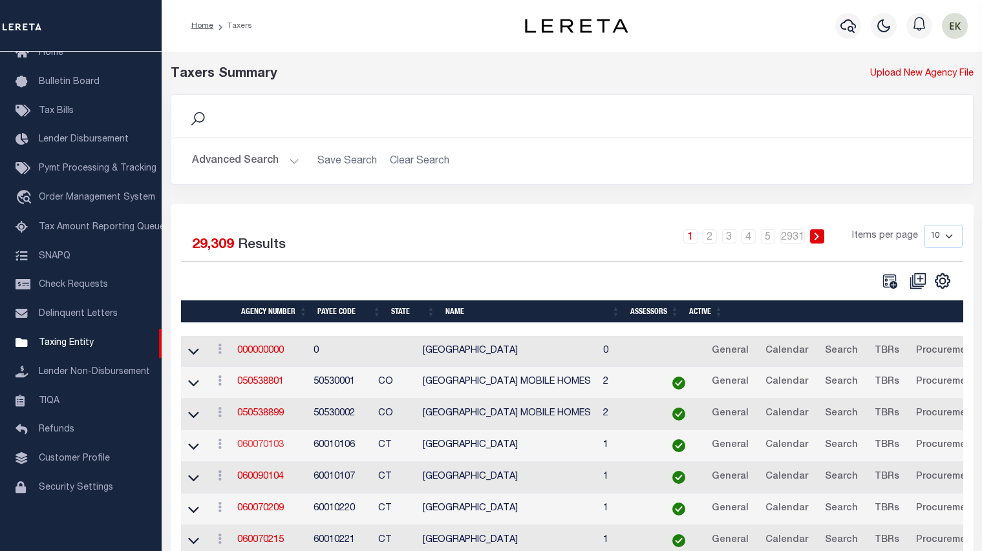
click at [273, 446] on link "060070103" at bounding box center [260, 445] width 47 height 9
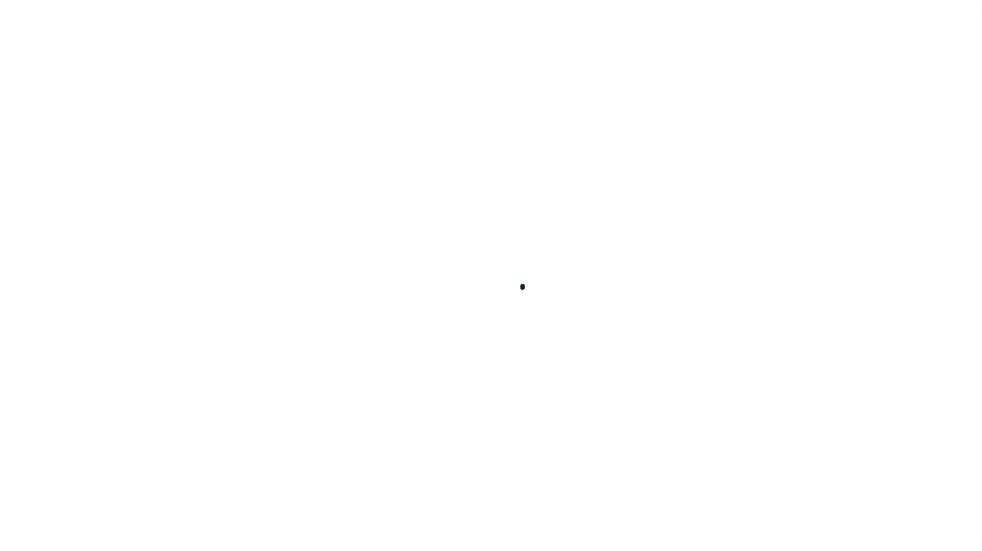
select select
checkbox input "false"
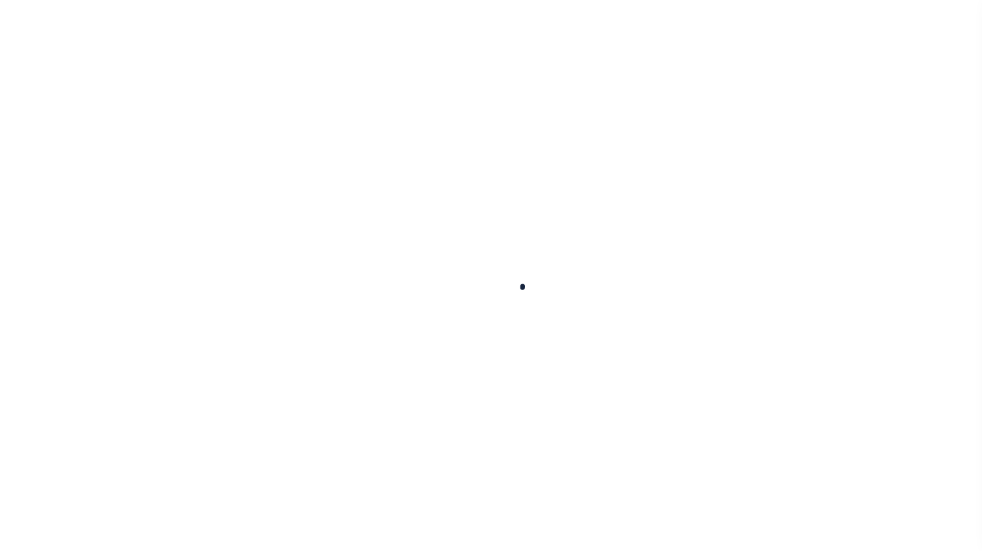
checkbox input "false"
type input "900104002"
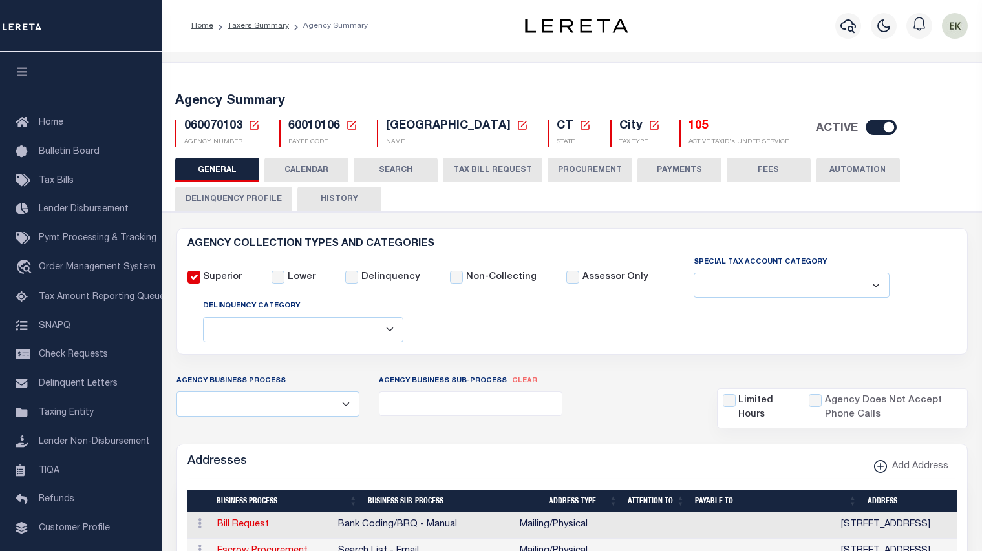
click at [257, 125] on icon at bounding box center [253, 125] width 9 height 9
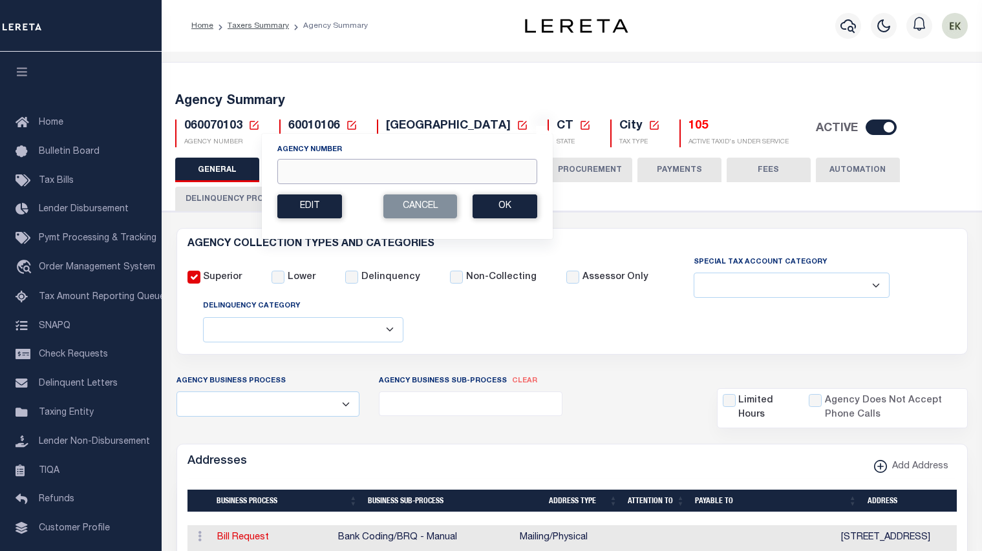
click at [321, 174] on input "Agency Number" at bounding box center [407, 171] width 260 height 25
paste input "210810106"
type input "210810106"
click at [496, 200] on button "Ok" at bounding box center [504, 207] width 65 height 24
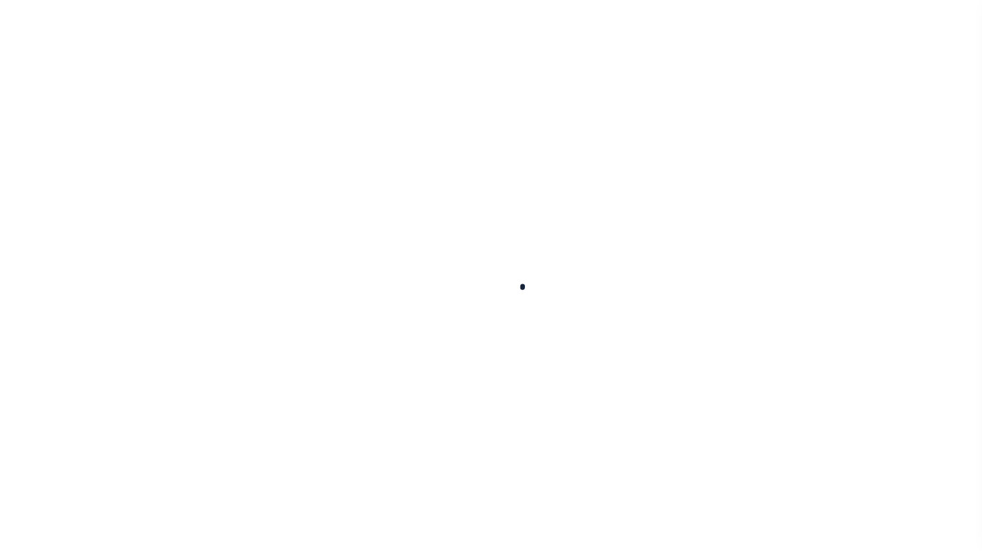
select select
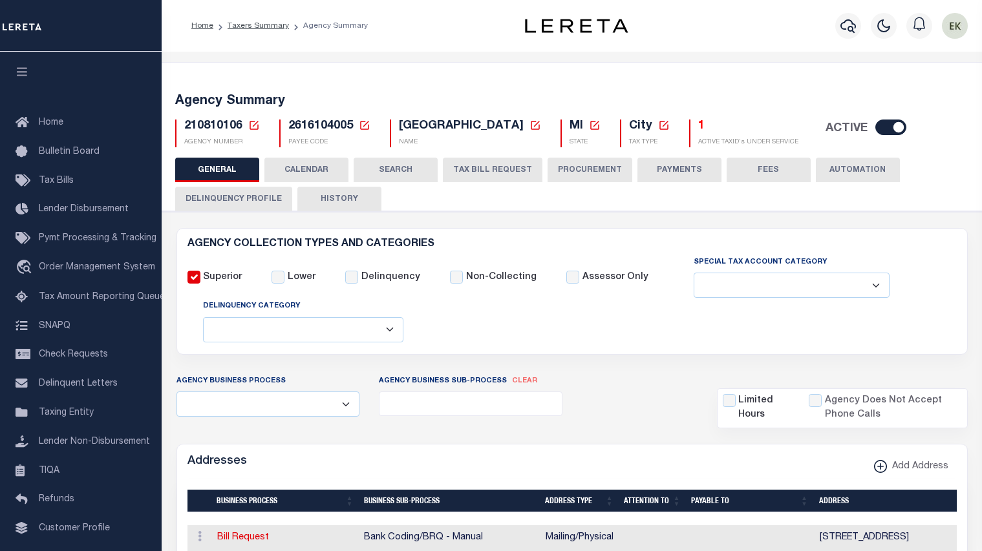
click at [509, 172] on button "TAX BILL REQUEST" at bounding box center [493, 170] width 100 height 25
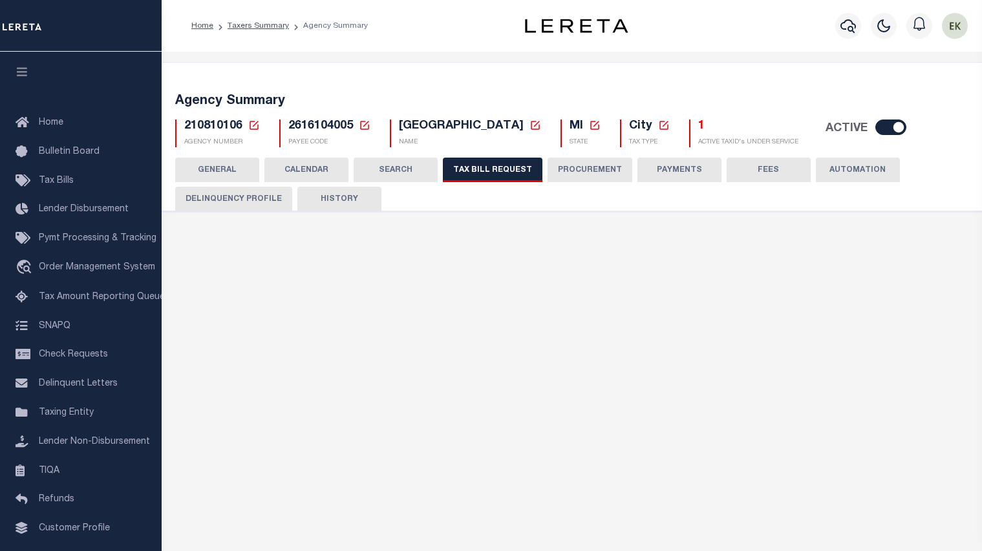
select select "22"
select select "true"
select select "13"
select select "1"
type input "LERET"
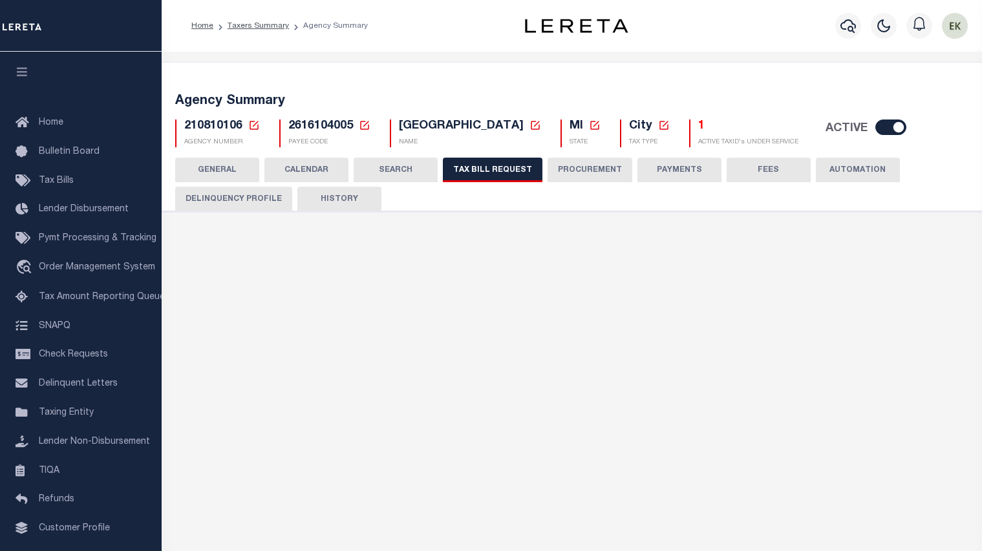
select select
select select "1"
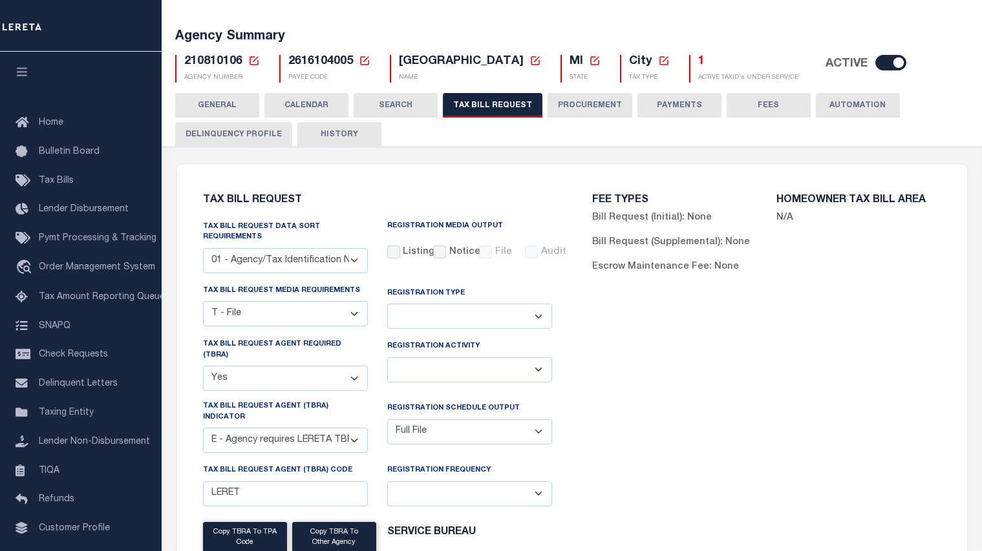
scroll to position [129, 0]
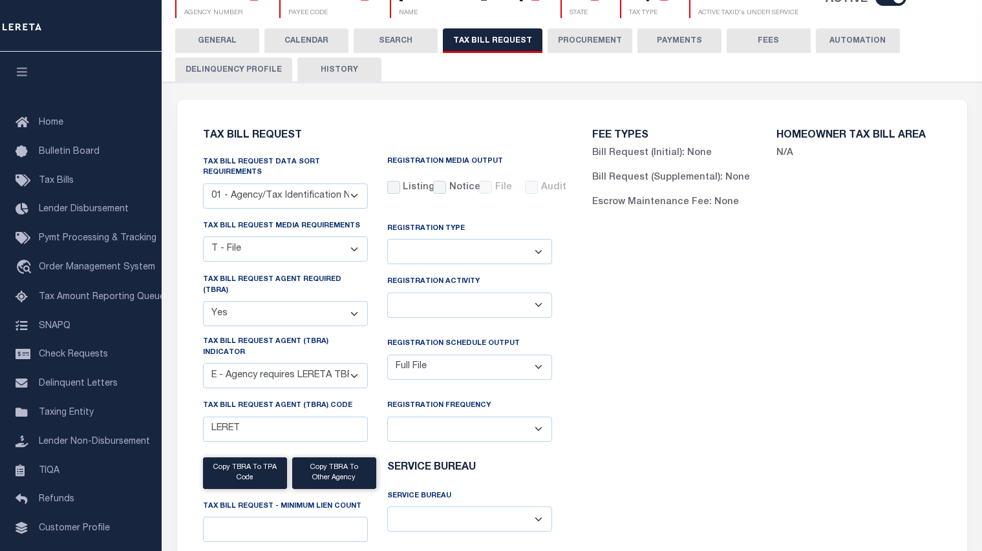
click at [823, 370] on div "FEE TYPES Bill Request (Initial): None Bill Request (Supplemental): None Escrow…" at bounding box center [766, 376] width 389 height 522
click at [668, 319] on div "FEE TYPES Bill Request (Initial): None Bill Request (Supplemental): None Escrow…" at bounding box center [766, 376] width 389 height 522
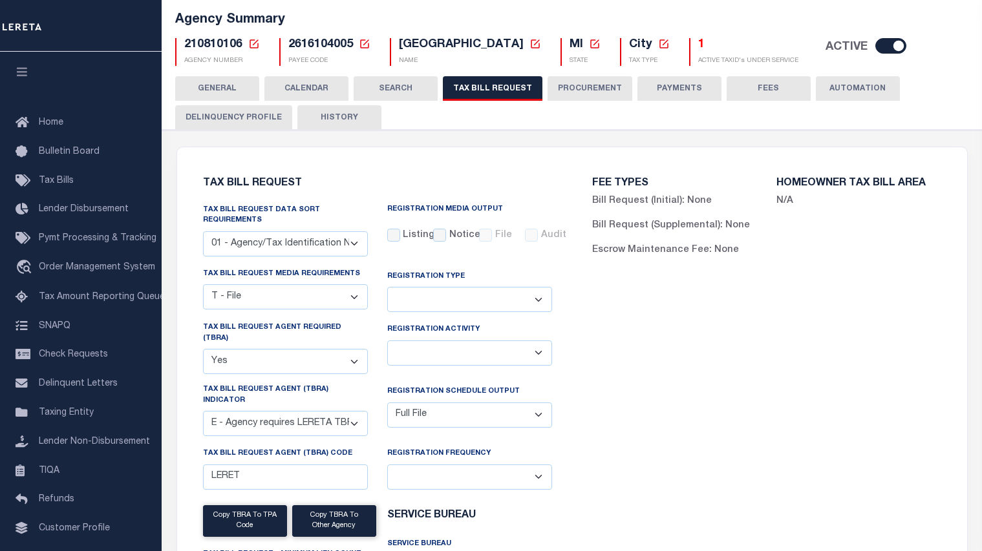
scroll to position [0, 0]
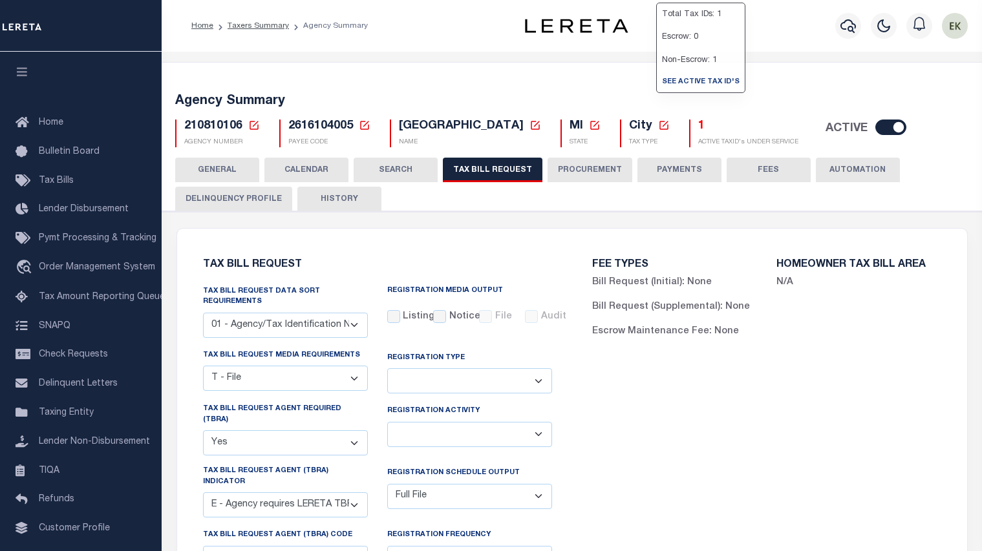
click at [698, 127] on h5 "1" at bounding box center [748, 127] width 100 height 14
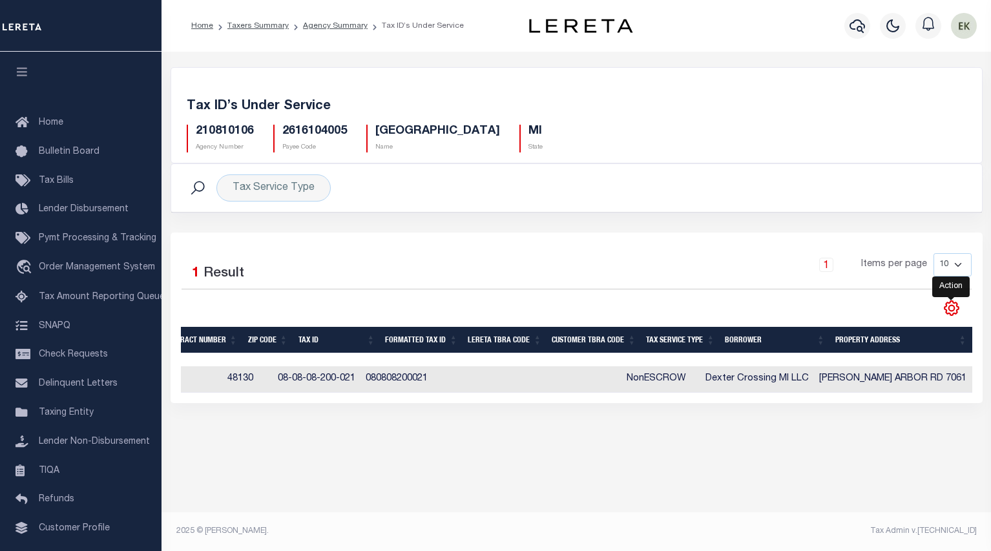
click at [951, 311] on icon "" at bounding box center [952, 309] width 6 height 6
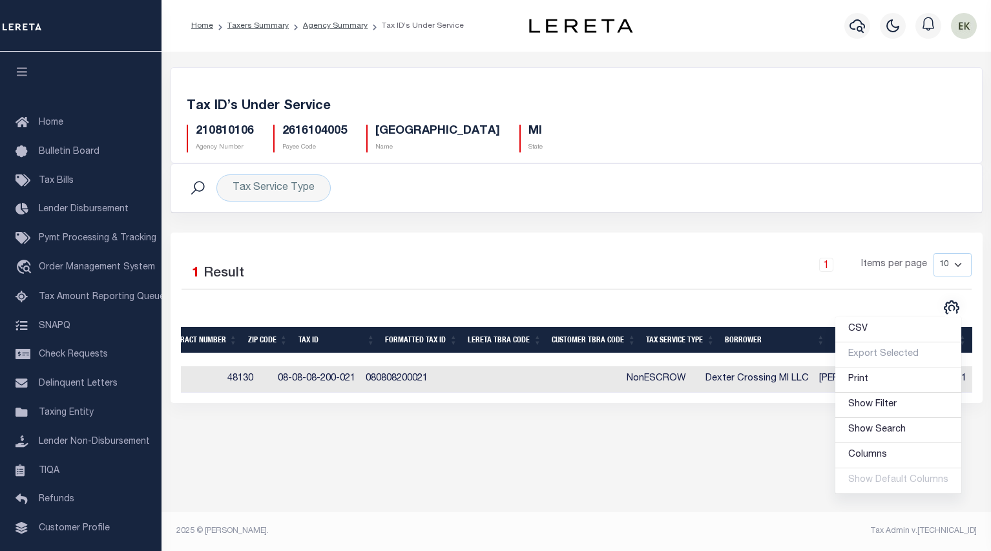
click at [713, 470] on div "Tax Account Transfer Transfer from Agency: Transfer to Agency: Calendar Section…" at bounding box center [577, 300] width 830 height 496
